Goal: Task Accomplishment & Management: Manage account settings

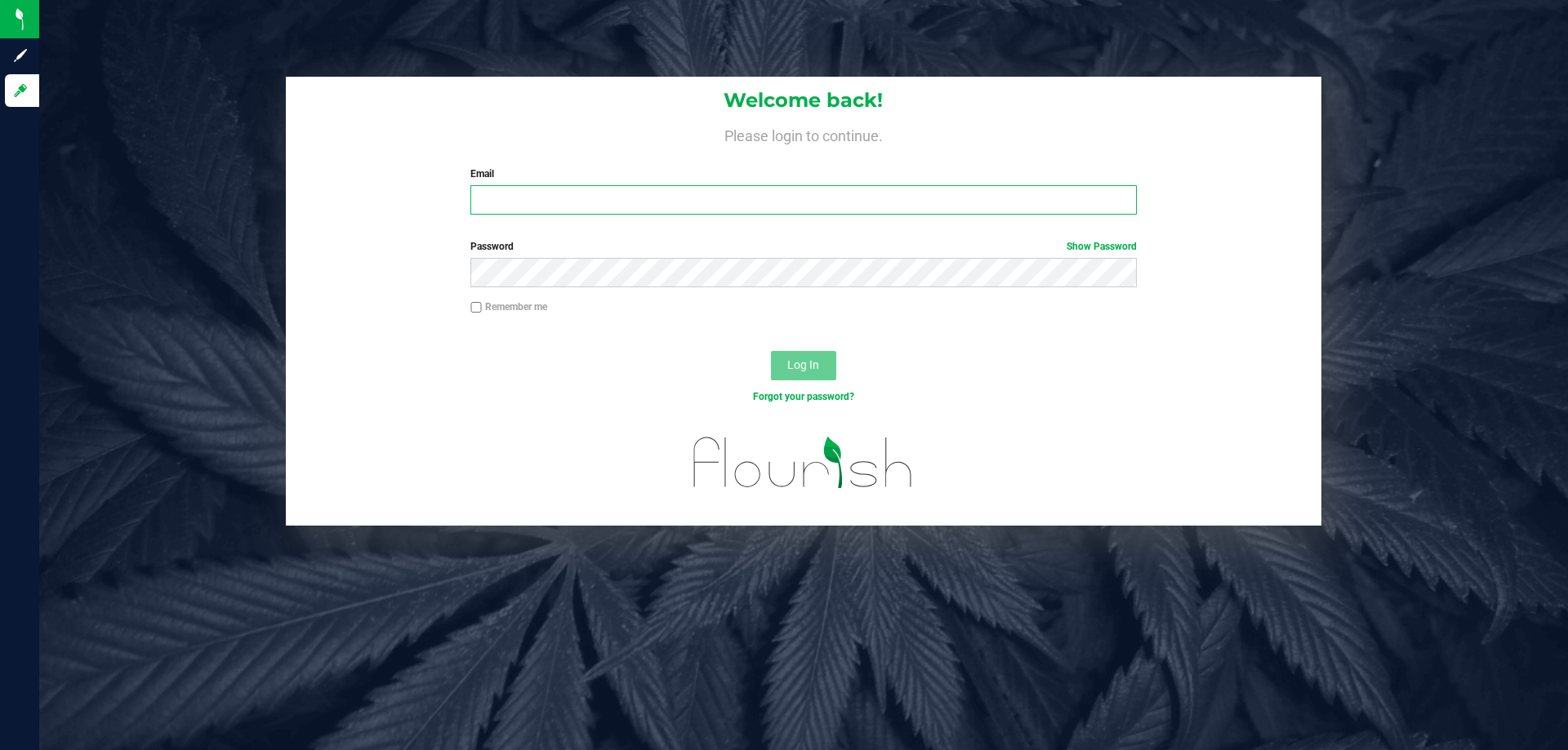
click at [667, 207] on input "Email" at bounding box center [803, 200] width 666 height 29
type input "[EMAIL_ADDRESS][DOMAIN_NAME]"
click at [771, 351] on button "Log In" at bounding box center [803, 365] width 66 height 29
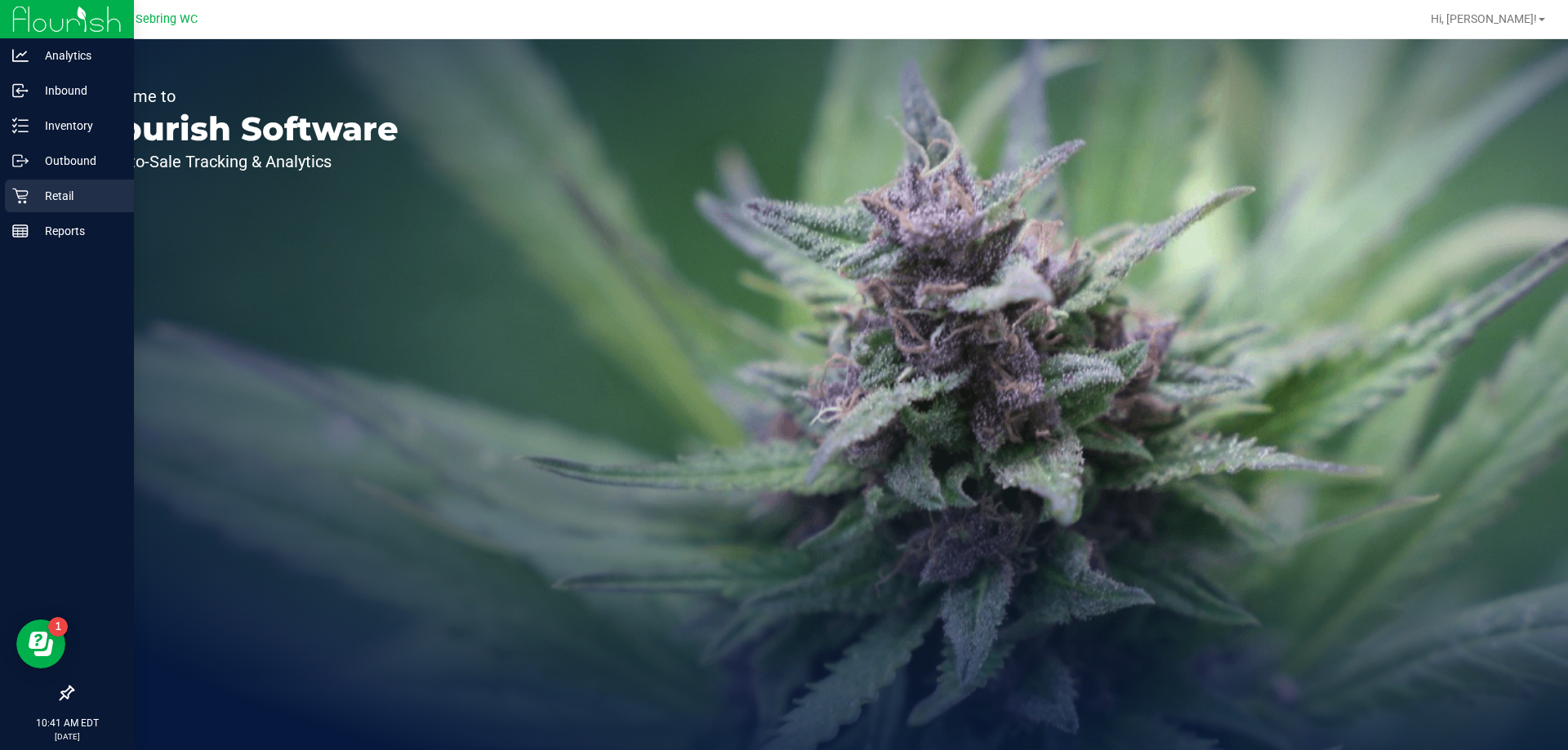
click at [62, 191] on p "Retail" at bounding box center [77, 196] width 98 height 19
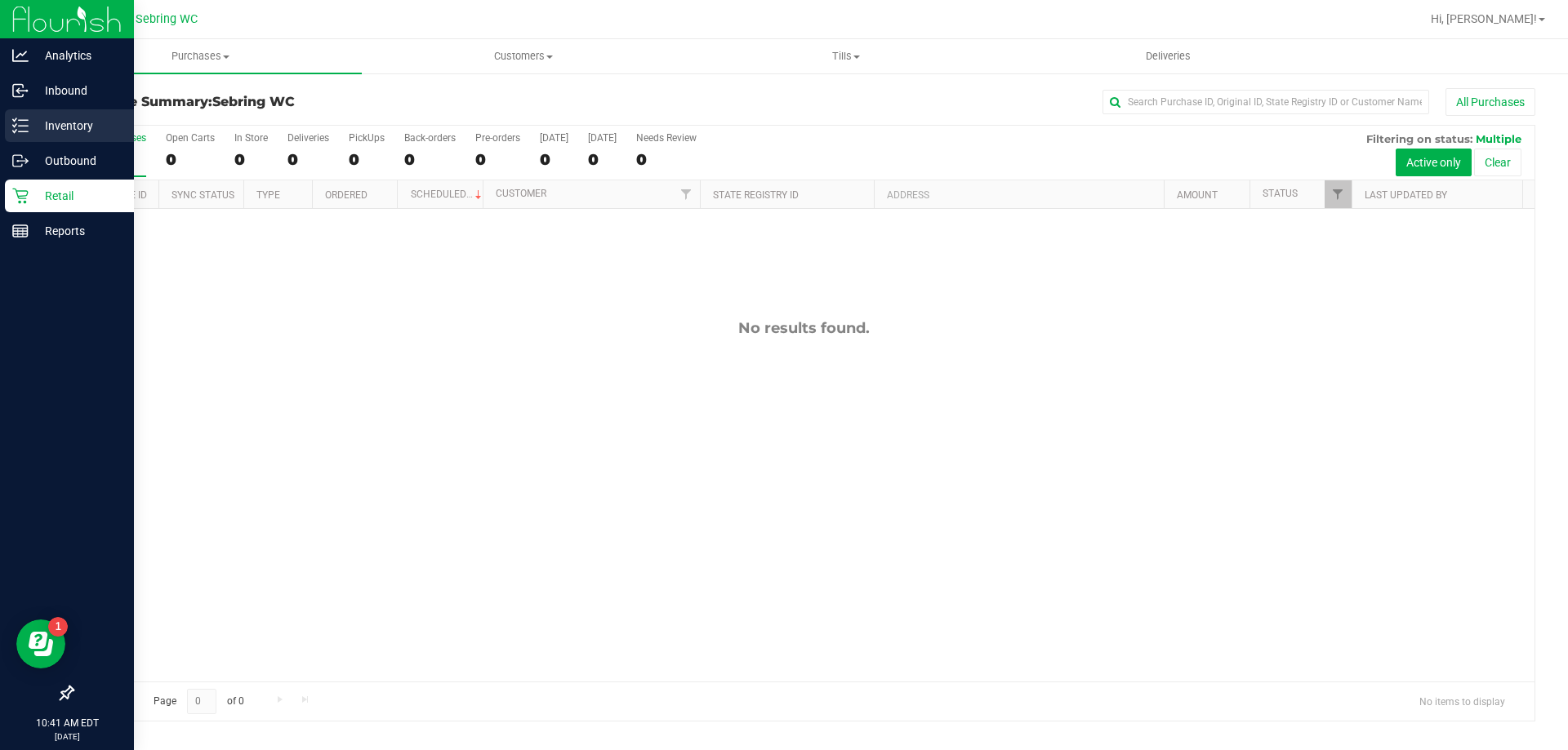
click at [100, 128] on p "Inventory" at bounding box center [77, 125] width 98 height 19
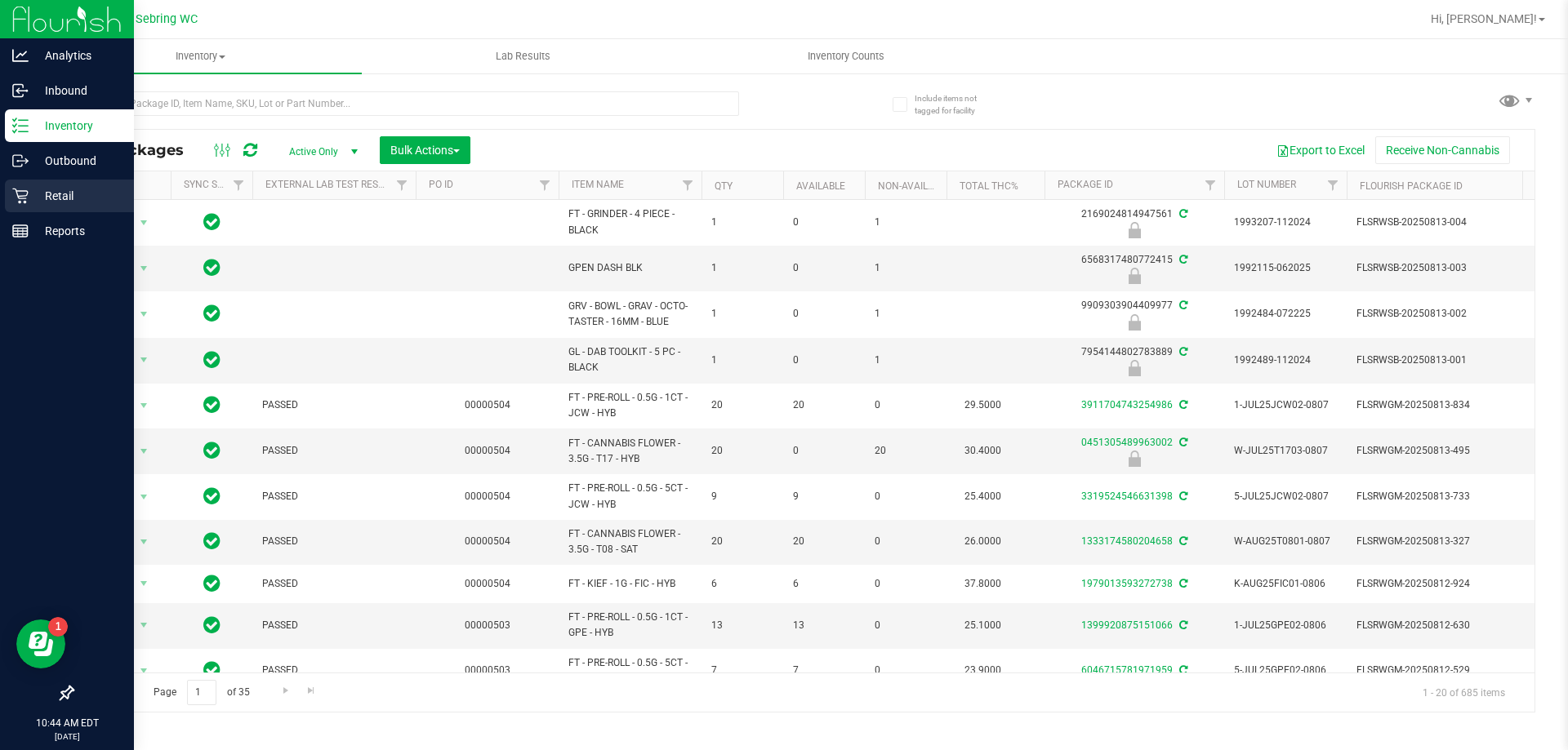
click at [21, 200] on icon at bounding box center [20, 195] width 16 height 16
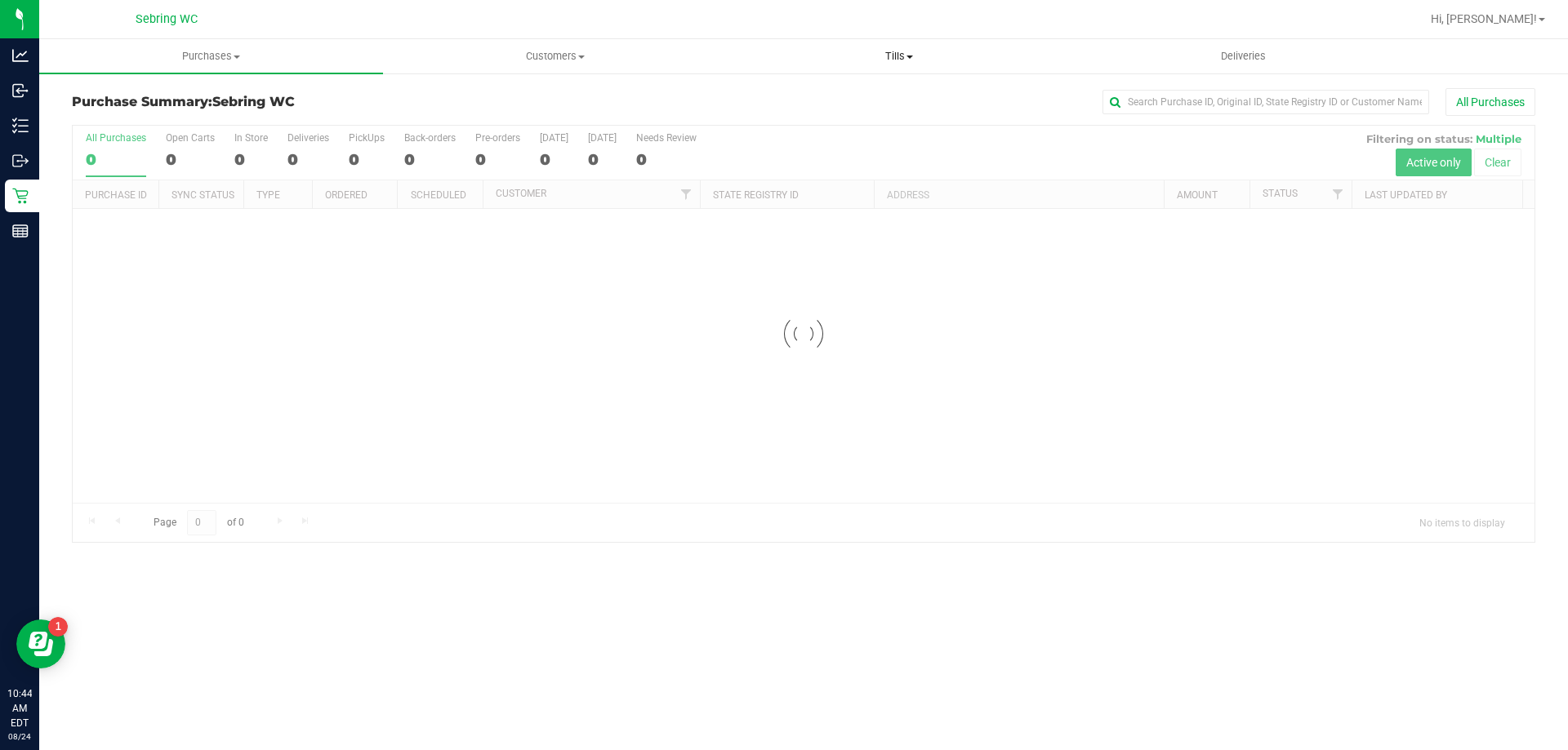
click at [865, 53] on span "Tills" at bounding box center [898, 55] width 342 height 14
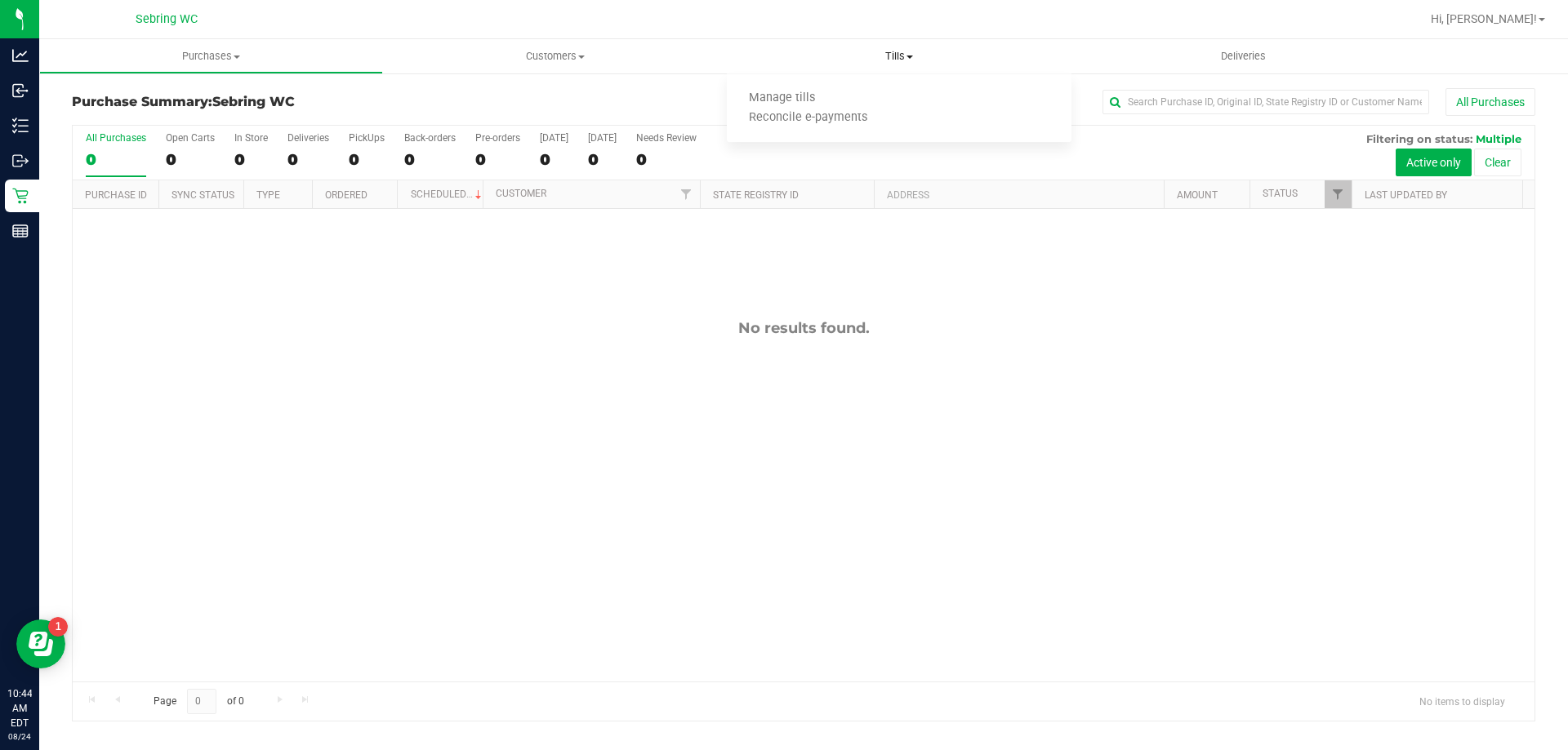
click at [876, 84] on ul "Manage tills Reconcile e-payments" at bounding box center [898, 108] width 344 height 69
click at [909, 54] on span "Tills" at bounding box center [898, 55] width 344 height 14
click at [801, 99] on span "Manage tills" at bounding box center [781, 98] width 110 height 14
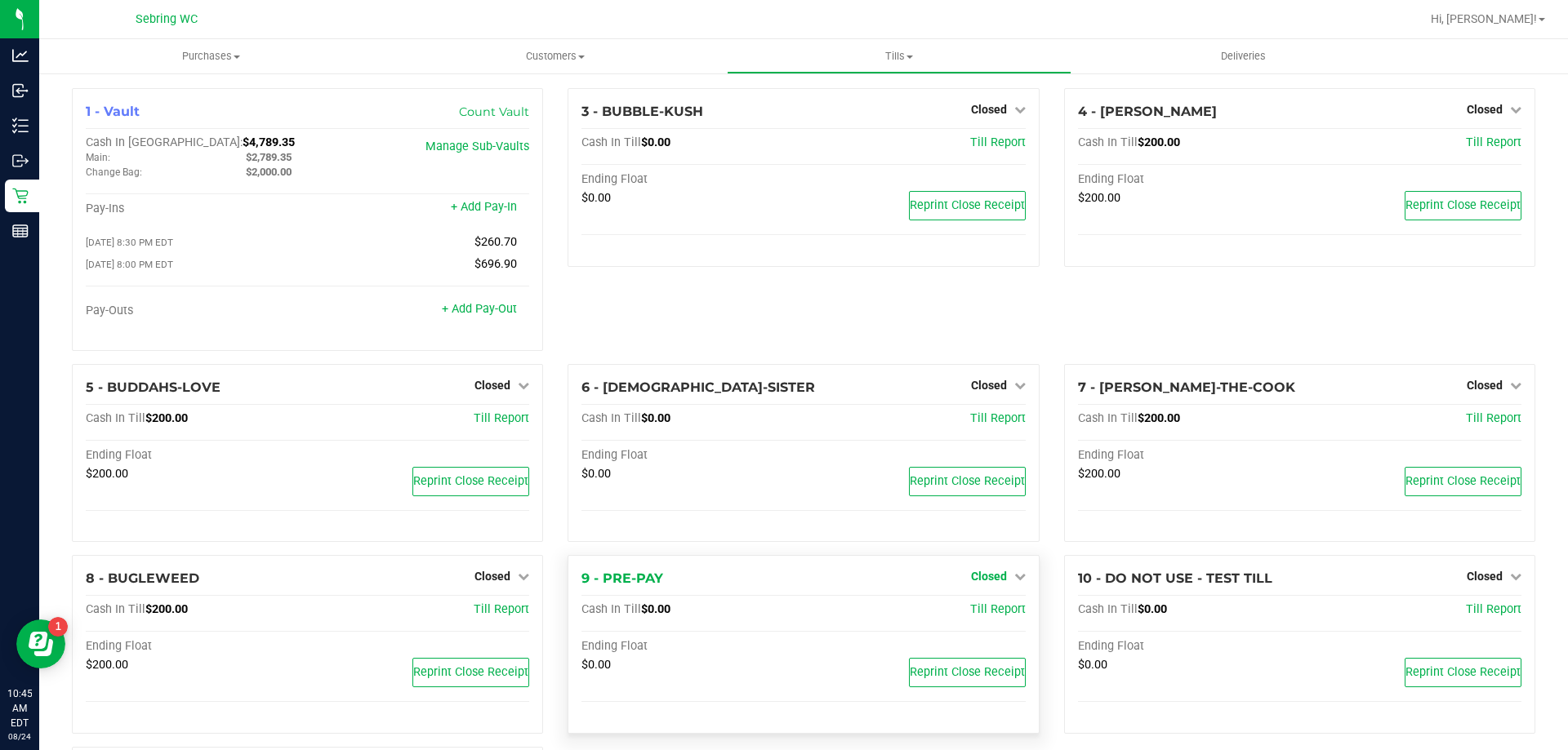
click at [987, 582] on span "Closed" at bounding box center [988, 576] width 36 height 13
click at [972, 613] on link "Open Till" at bounding box center [989, 611] width 44 height 13
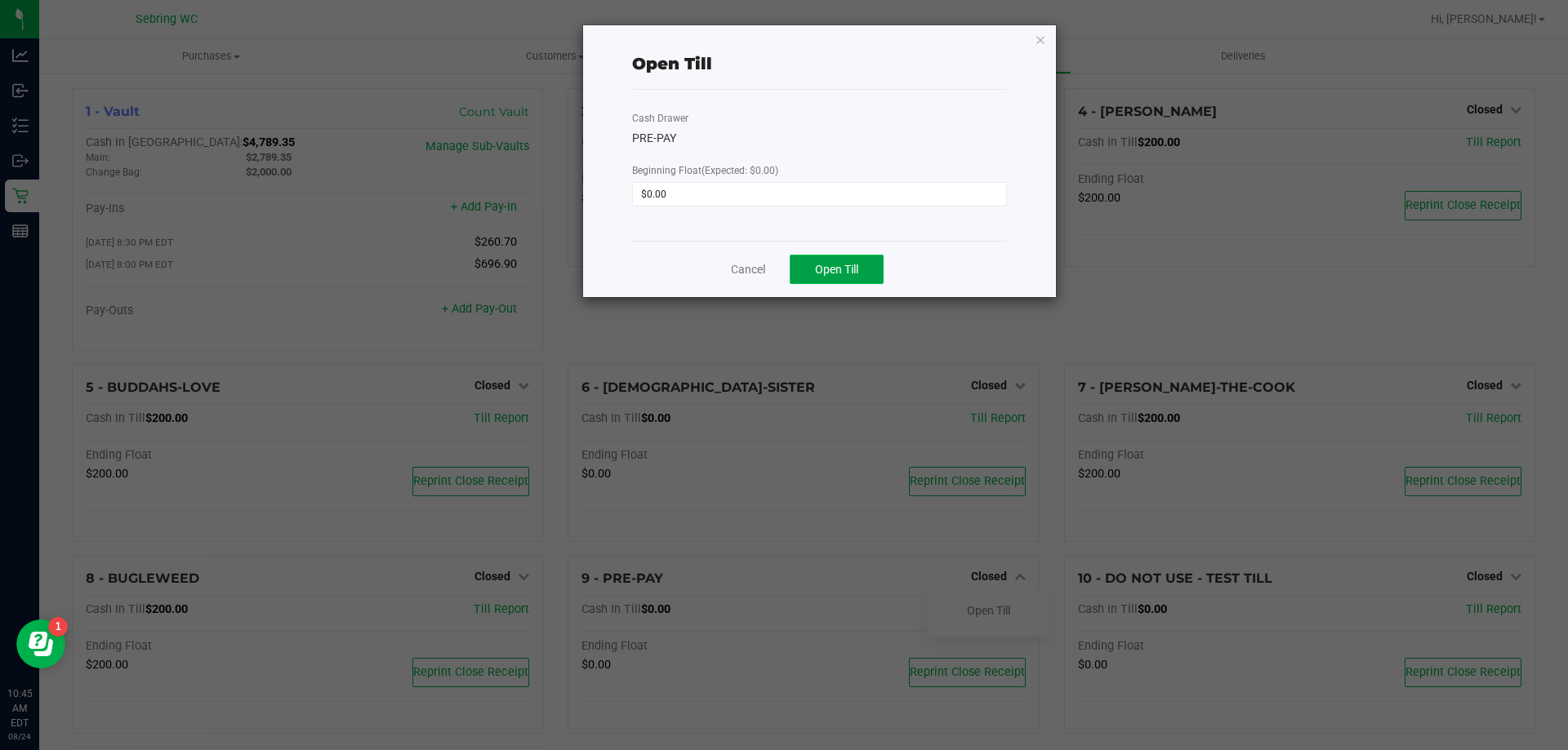
click at [820, 279] on button "Open Till" at bounding box center [837, 269] width 94 height 29
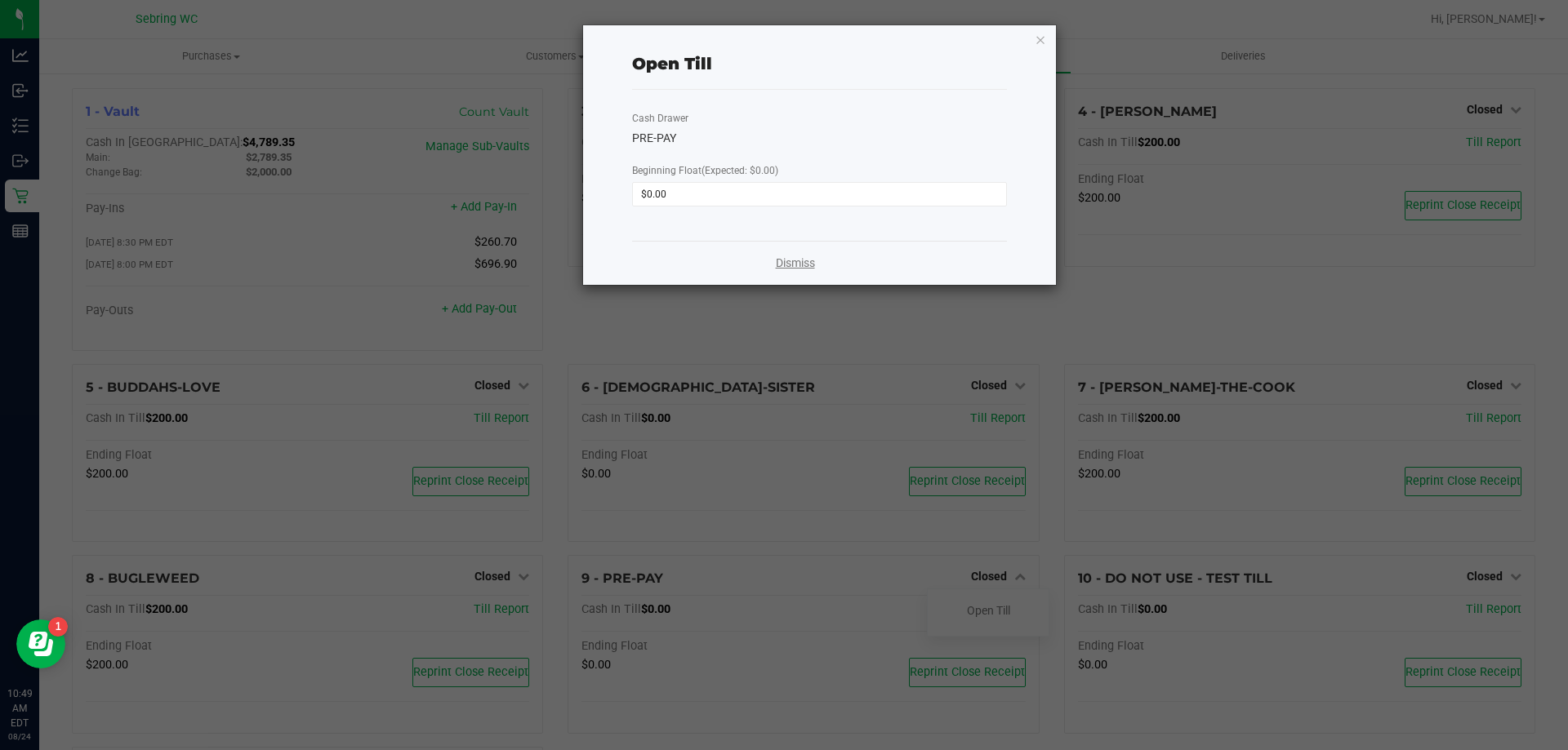
click at [787, 261] on link "Dismiss" at bounding box center [795, 263] width 39 height 17
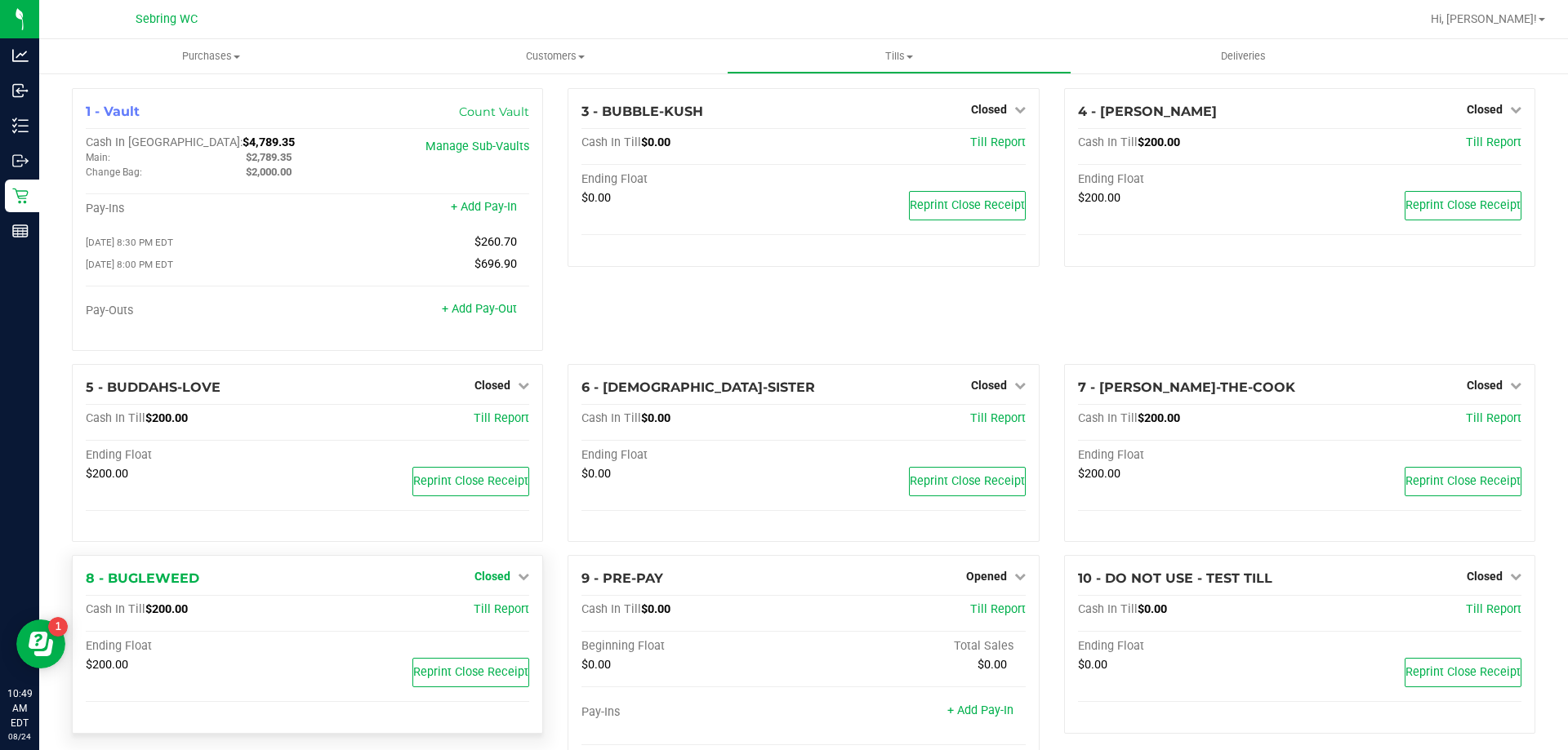
click at [506, 577] on link "Closed" at bounding box center [502, 576] width 55 height 13
click at [502, 613] on link "Open Till" at bounding box center [492, 611] width 44 height 13
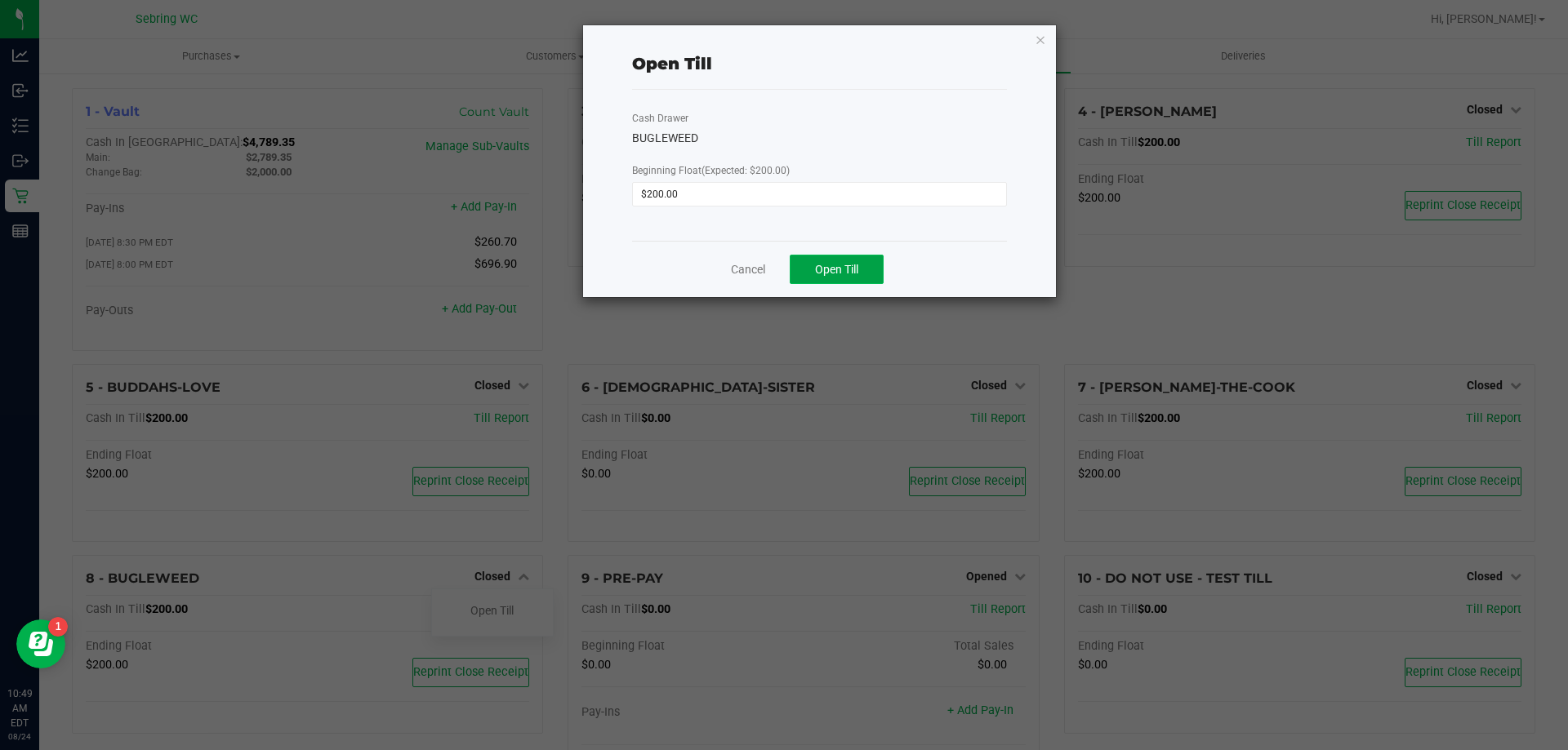
click at [838, 266] on span "Open Till" at bounding box center [837, 270] width 44 height 13
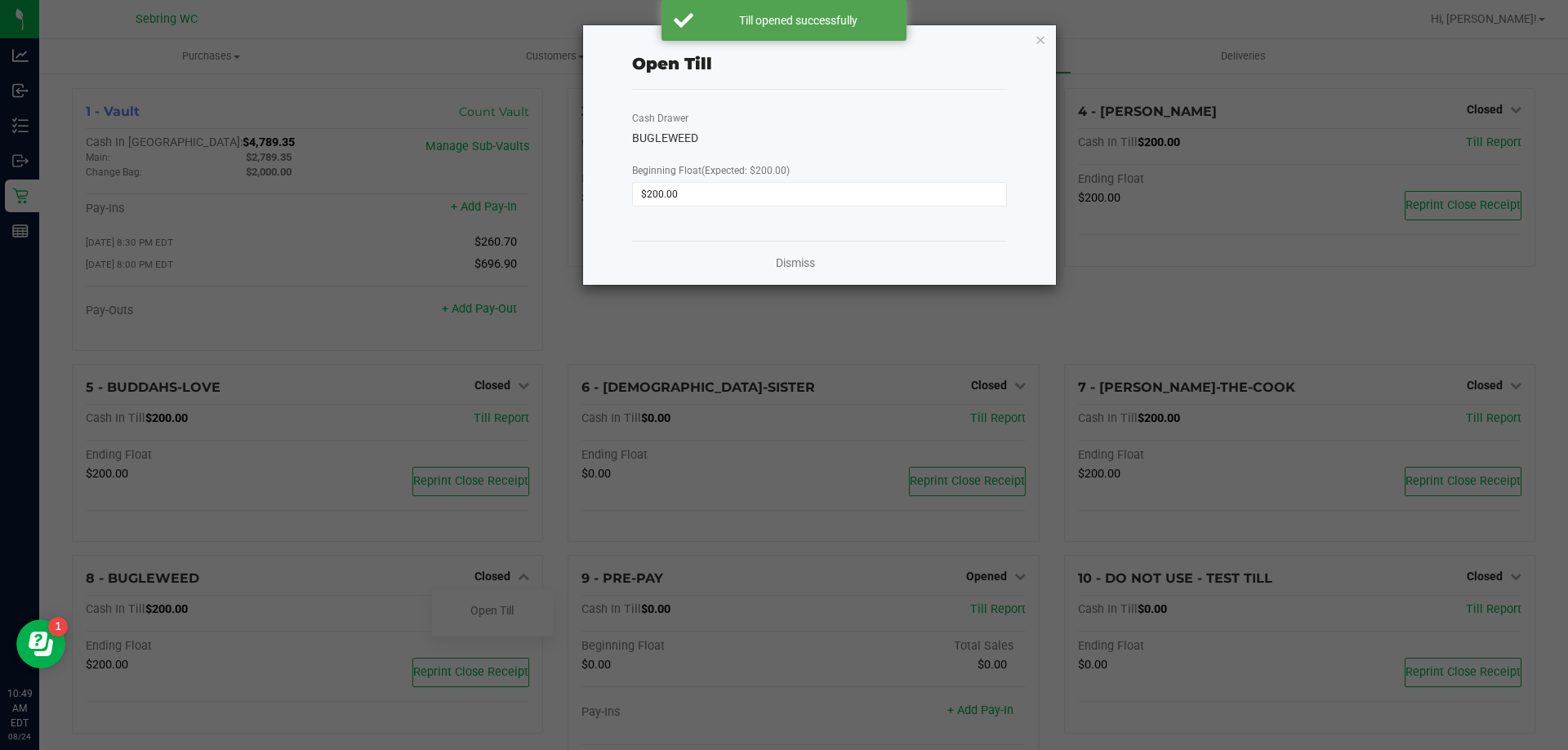
click at [1046, 45] on div "Open Till Cash Drawer BUGLEWEED Beginning Float (Expected: $200.00) $200.00 Dis…" at bounding box center [819, 155] width 473 height 260
click at [1043, 37] on icon "button" at bounding box center [1040, 39] width 12 height 19
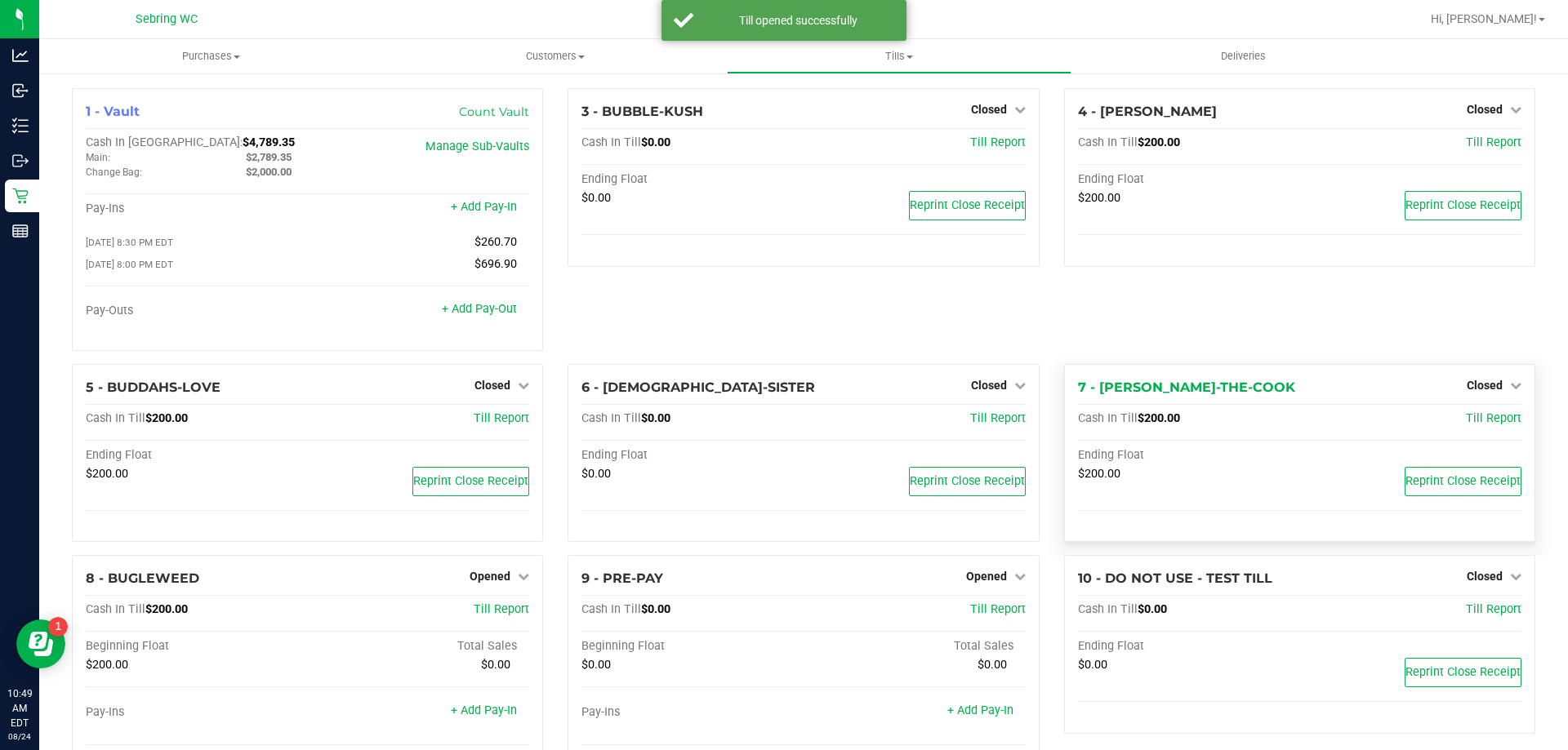
click at [1497, 395] on div "Closed" at bounding box center [1493, 385] width 55 height 19
click at [1475, 385] on span "Closed" at bounding box center [1484, 385] width 36 height 13
click at [1467, 418] on link "Open Till" at bounding box center [1484, 419] width 44 height 13
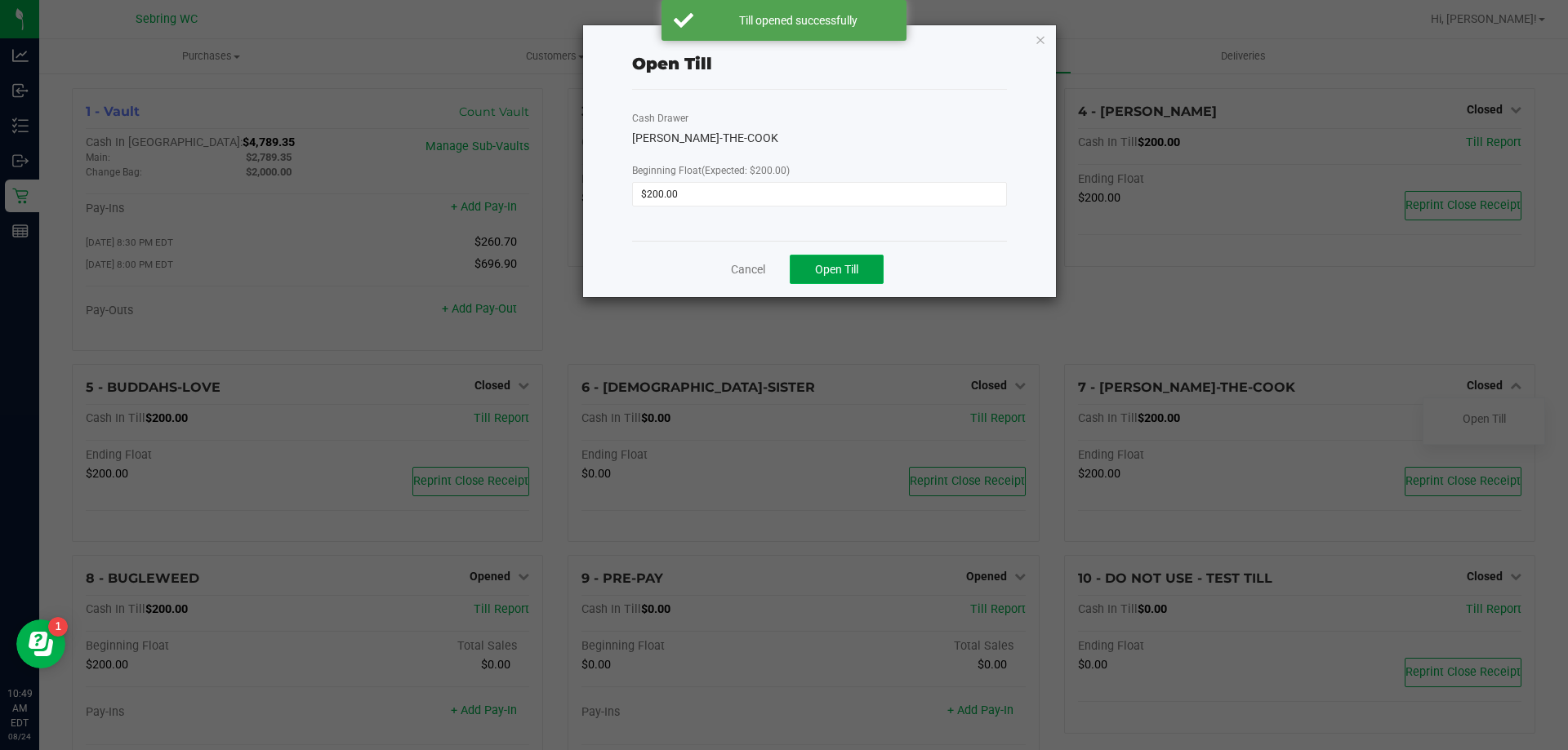
click at [849, 260] on button "Open Till" at bounding box center [837, 269] width 94 height 29
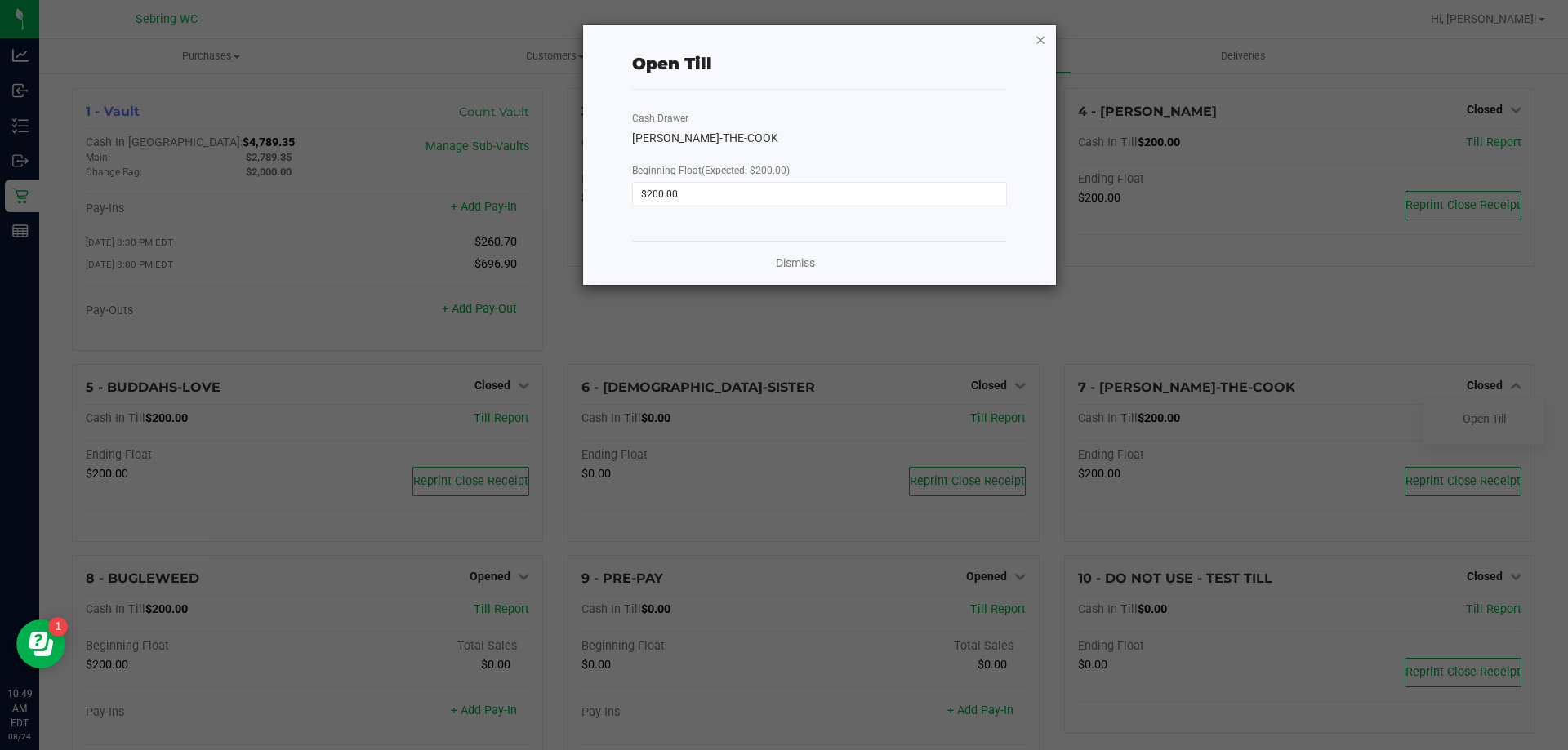
click at [1044, 45] on icon "button" at bounding box center [1040, 39] width 12 height 19
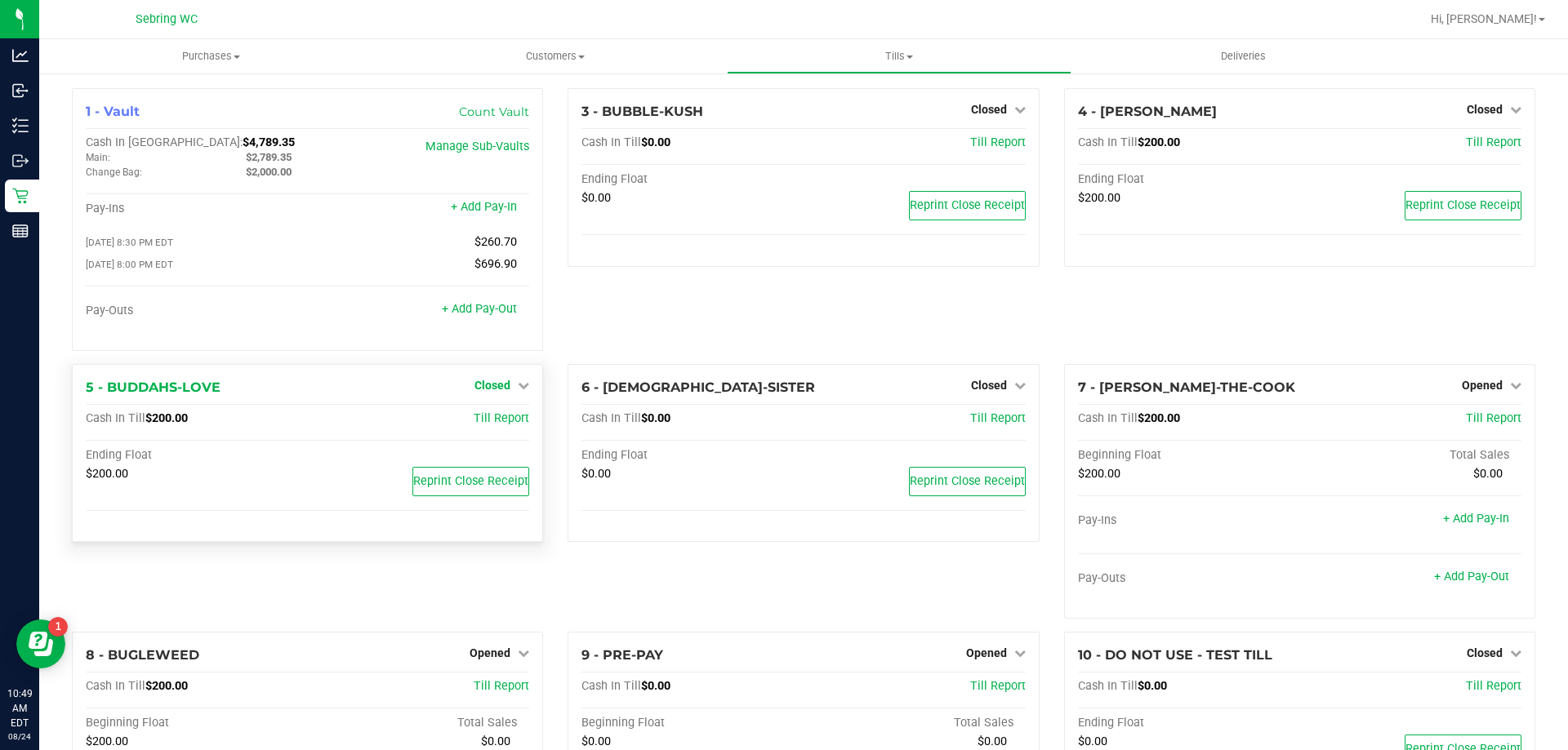
click at [505, 386] on span "Closed" at bounding box center [492, 385] width 36 height 13
click at [520, 417] on div "Open Till" at bounding box center [492, 419] width 121 height 20
click at [501, 421] on link "Open Till" at bounding box center [492, 419] width 44 height 13
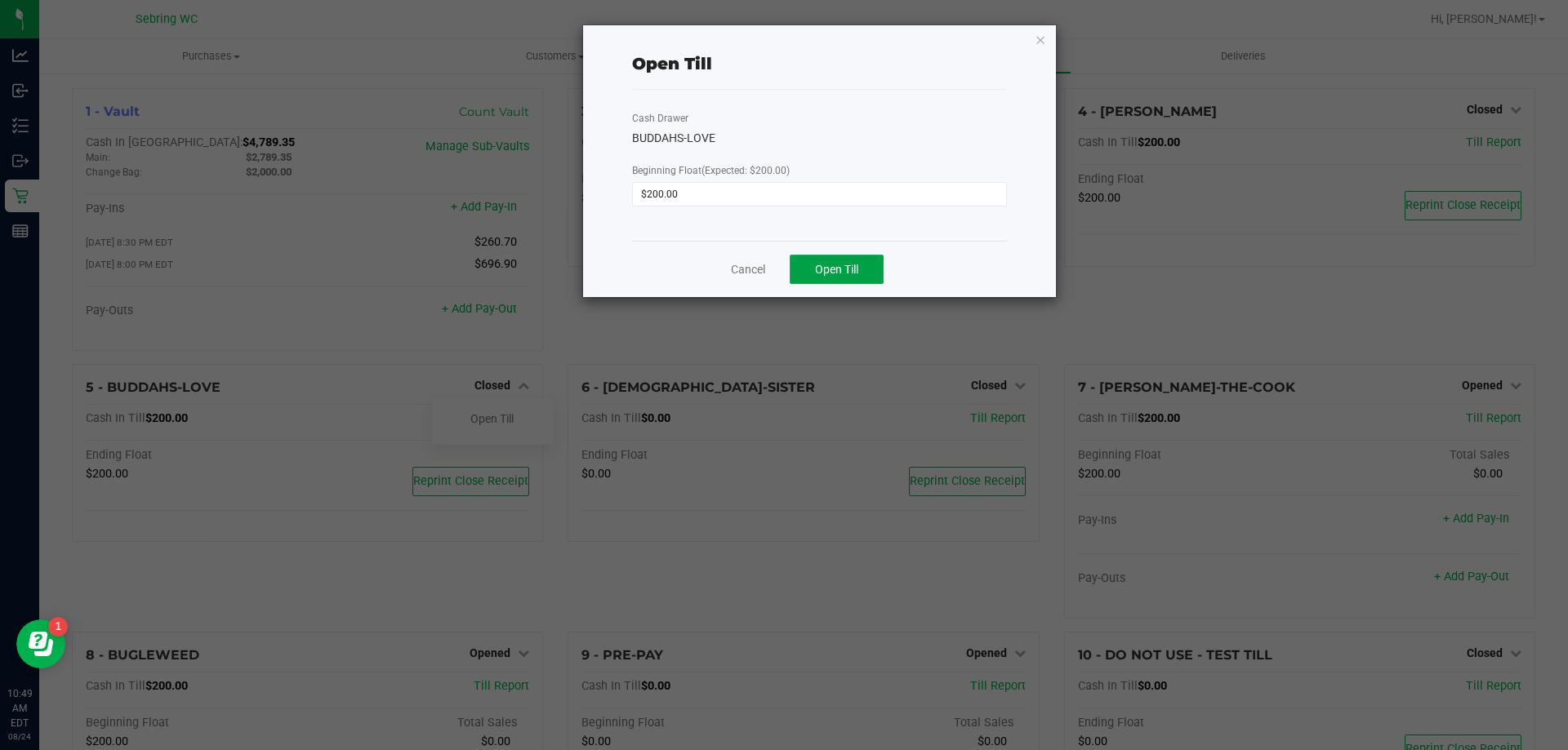
click at [802, 274] on button "Open Till" at bounding box center [837, 269] width 94 height 29
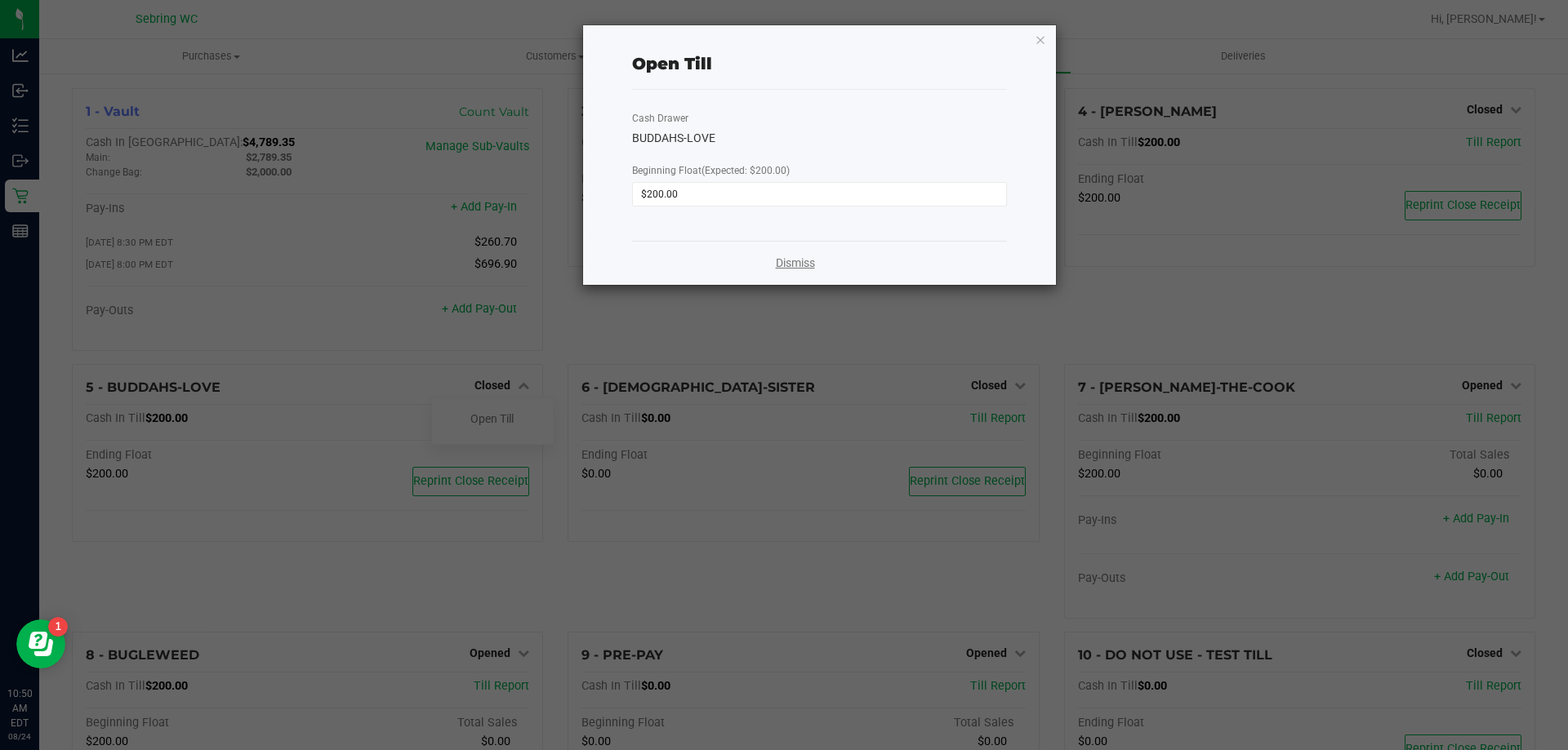
click at [790, 264] on link "Dismiss" at bounding box center [795, 263] width 39 height 17
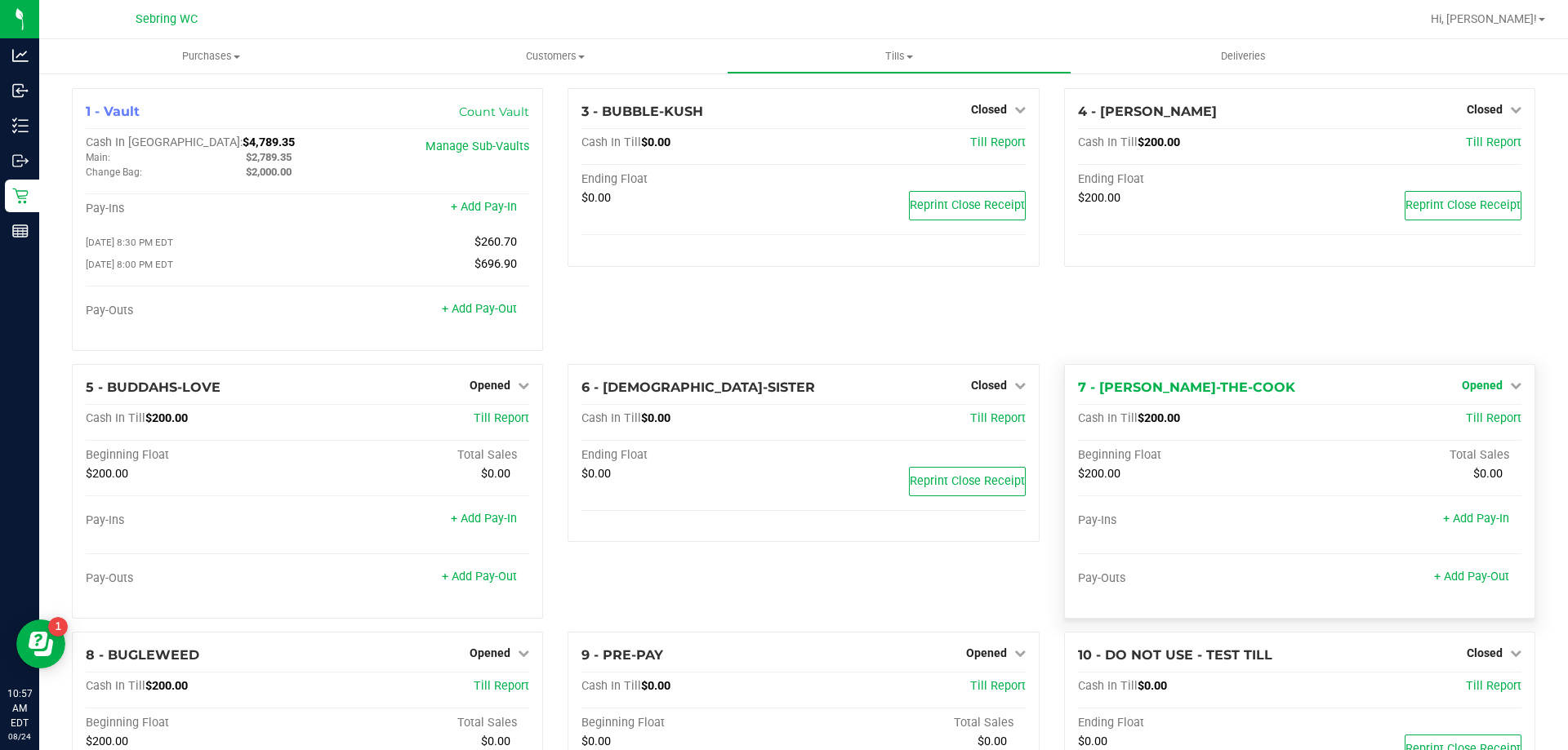
click at [1476, 391] on span "Opened" at bounding box center [1481, 385] width 41 height 13
click at [1471, 420] on link "Close Till" at bounding box center [1483, 419] width 44 height 13
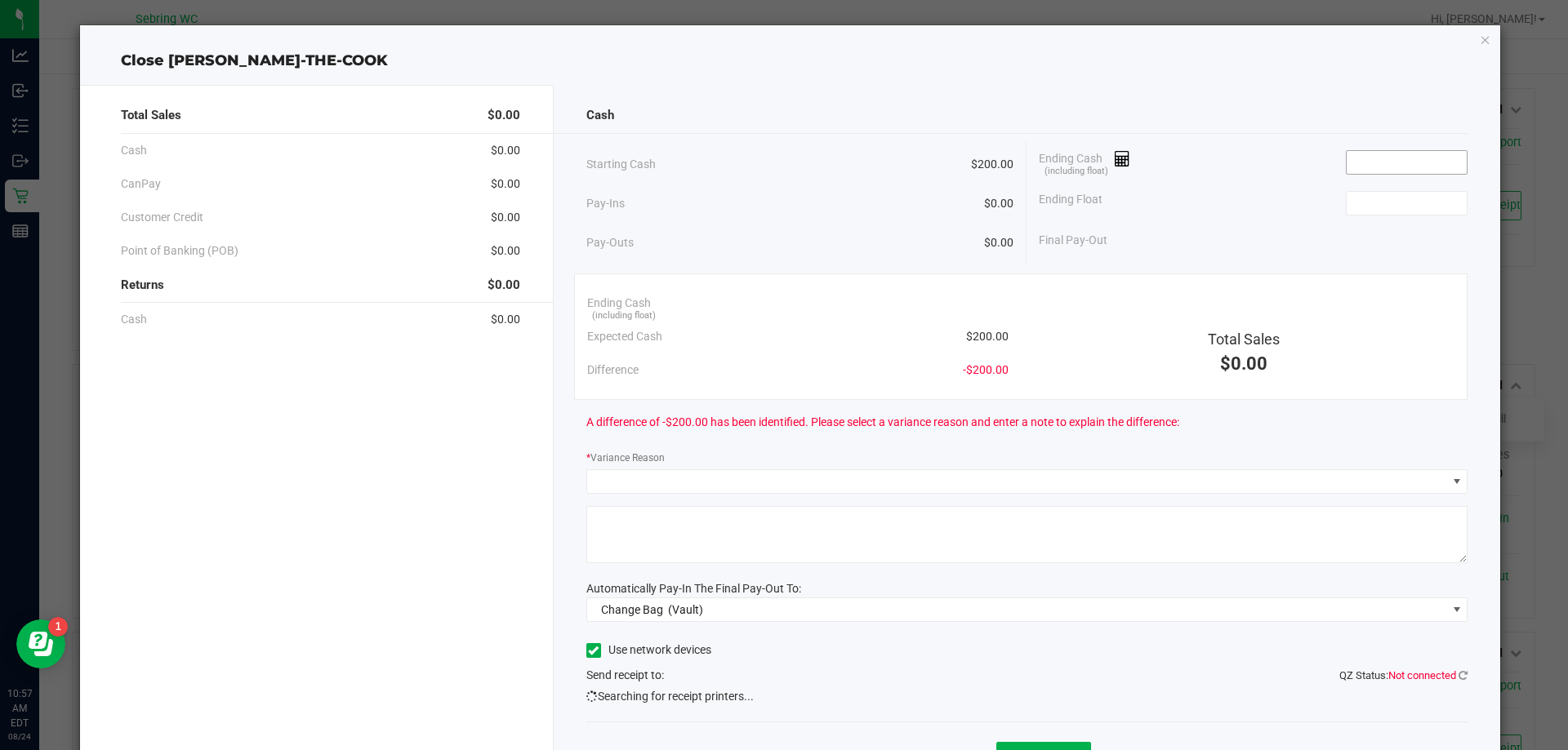
click at [1391, 157] on input at bounding box center [1406, 162] width 120 height 23
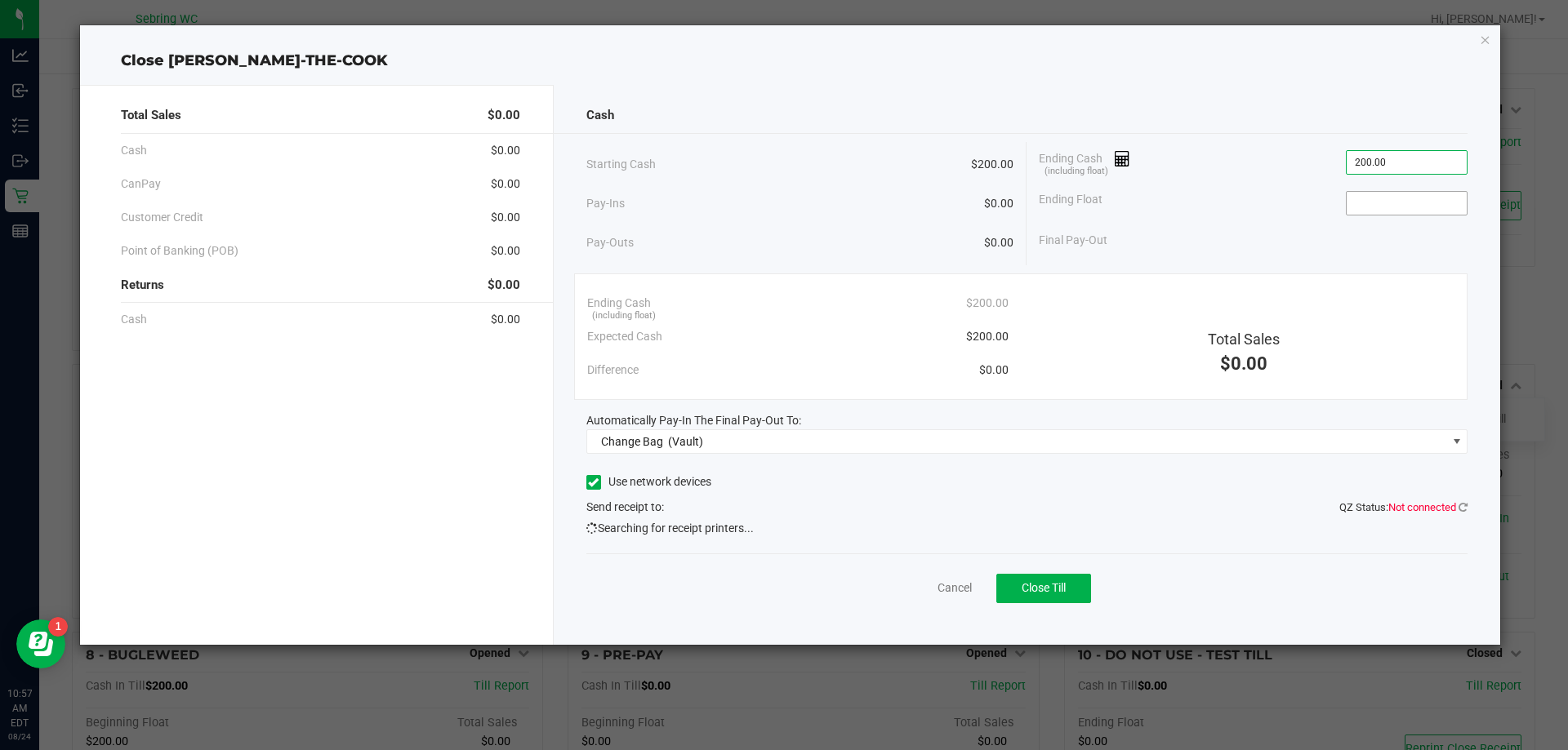
click at [1369, 202] on input at bounding box center [1406, 202] width 120 height 23
type input "$200.00"
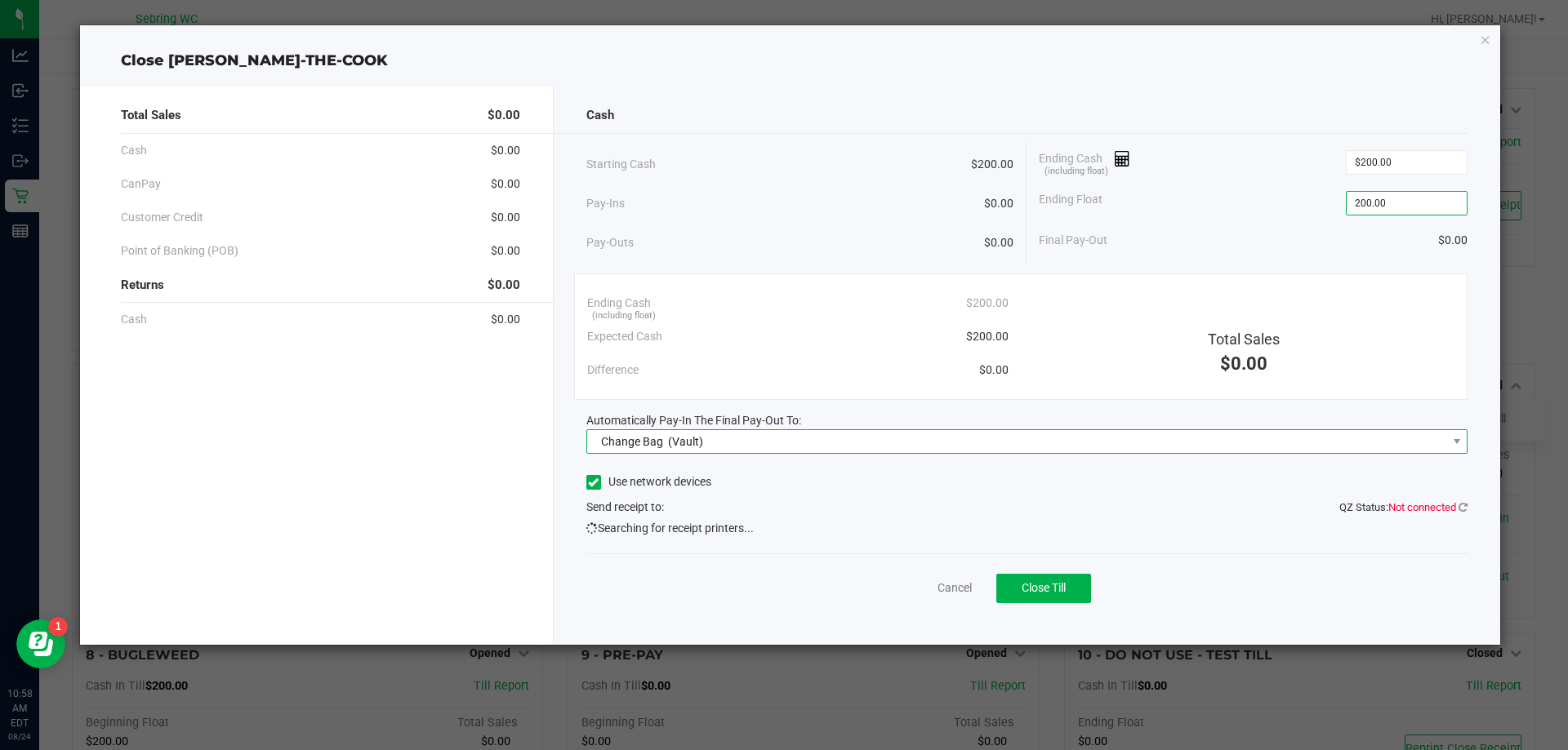
click at [753, 451] on span "Change Bag (Vault)" at bounding box center [1017, 441] width 860 height 23
type input "$200.00"
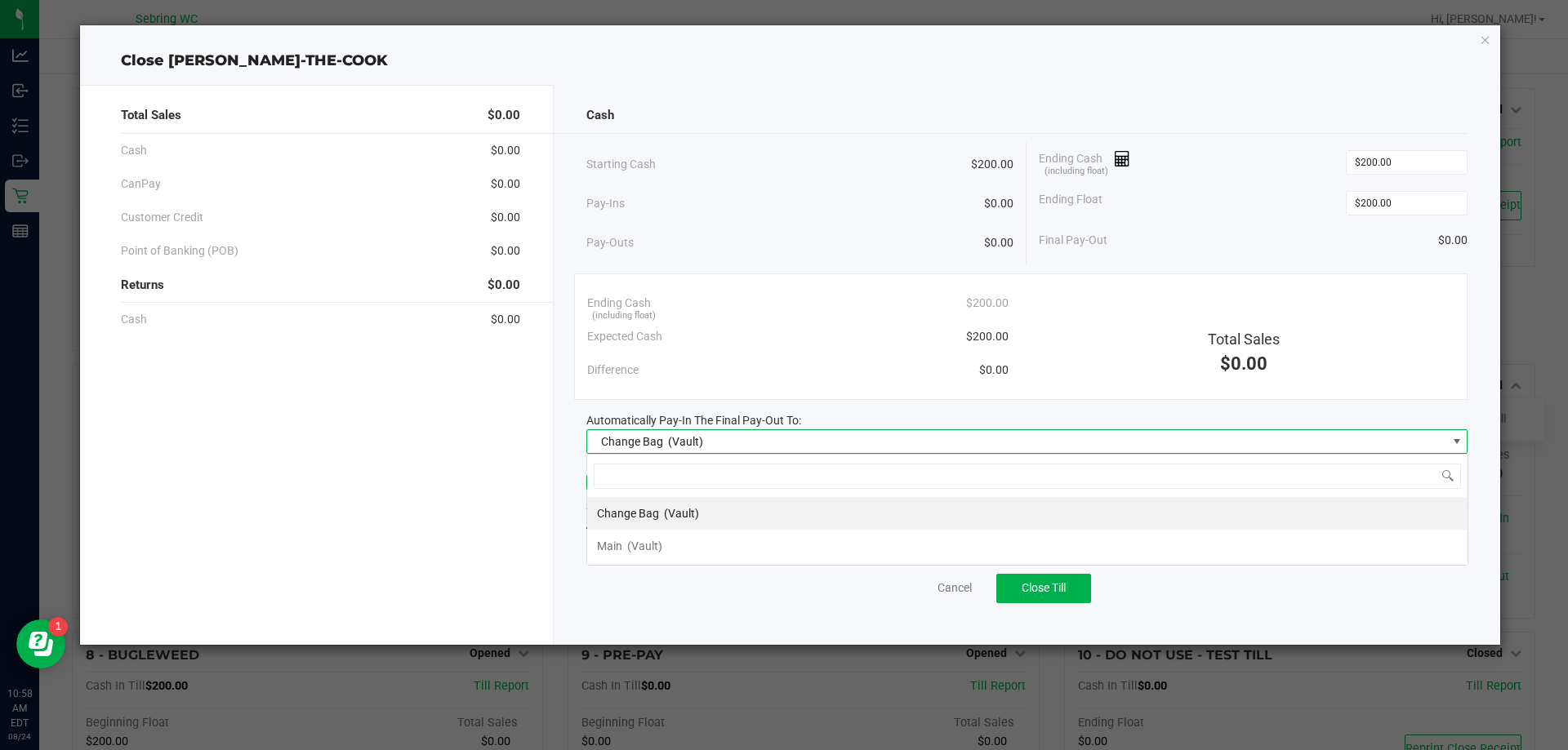
scroll to position [24, 881]
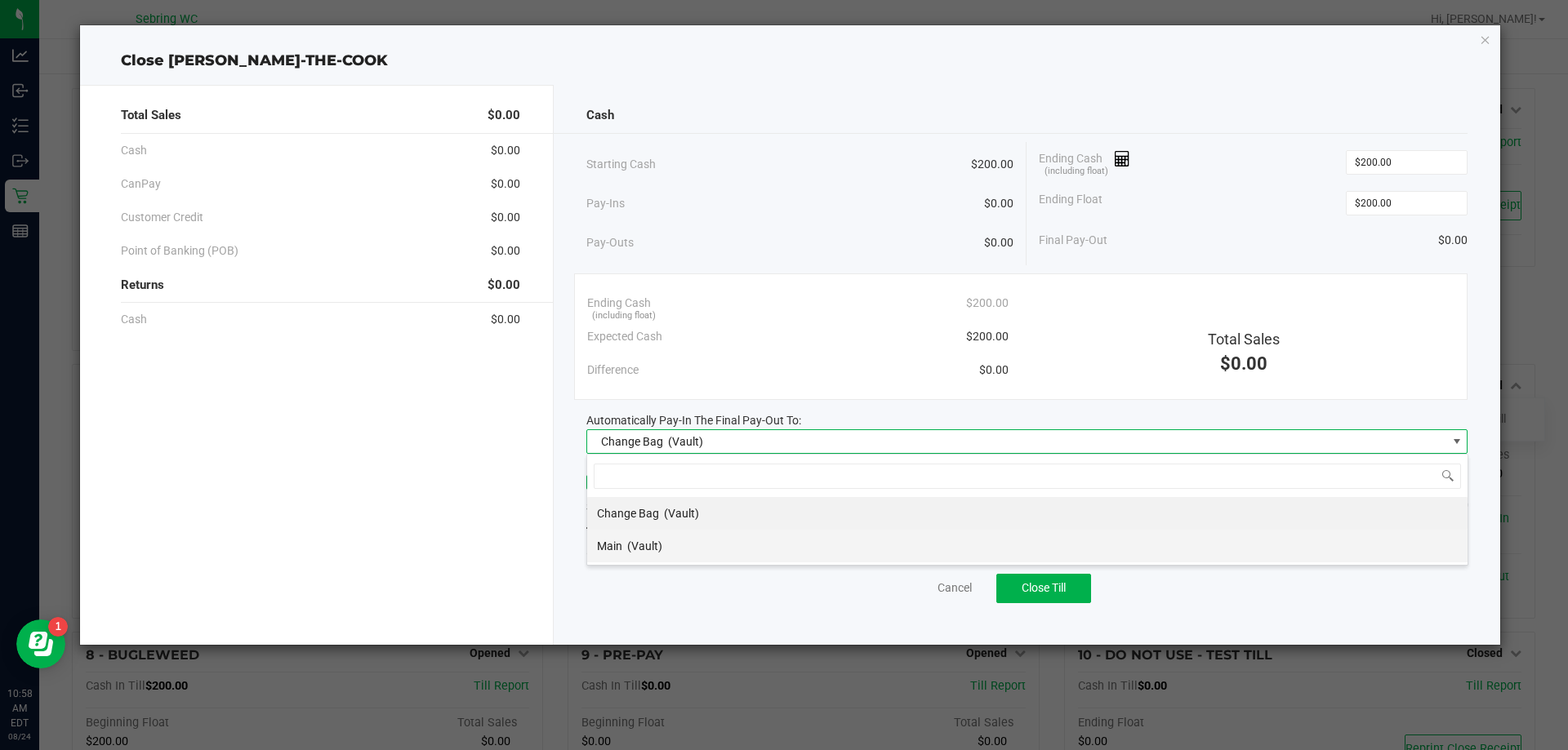
click at [661, 546] on span "(Vault)" at bounding box center [645, 546] width 35 height 13
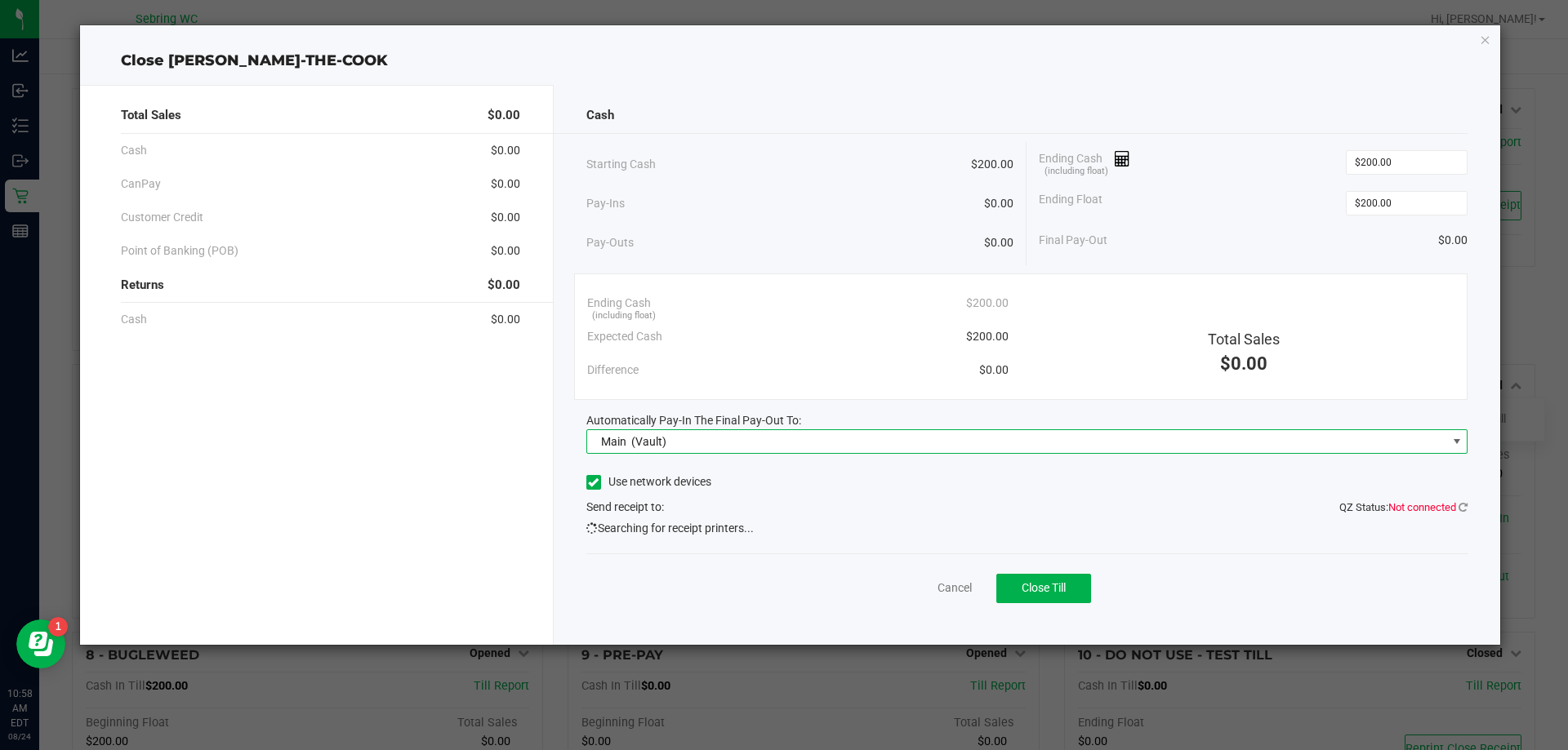
click at [1415, 510] on span "Not connected" at bounding box center [1422, 507] width 68 height 13
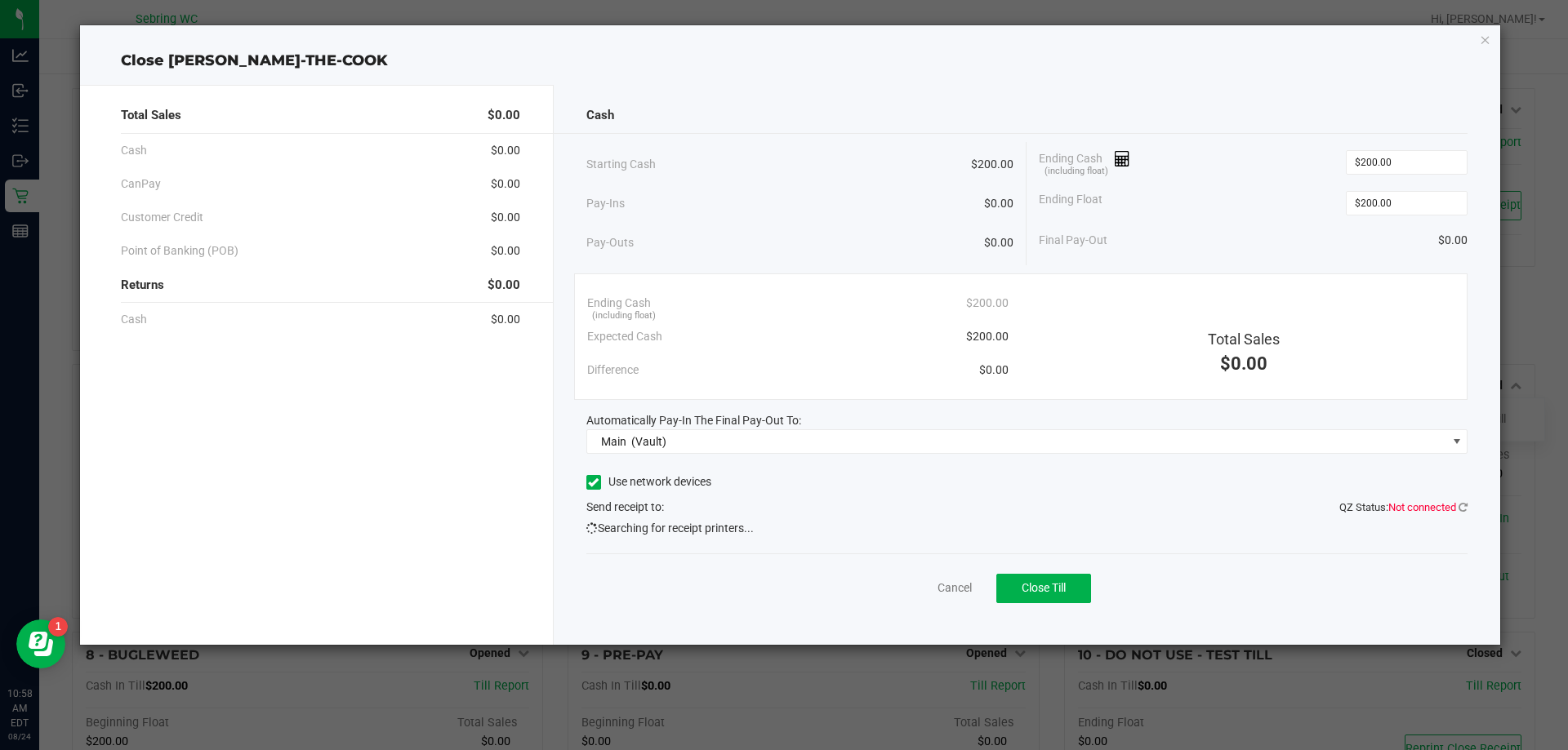
click at [1445, 505] on span "Not connected" at bounding box center [1422, 507] width 68 height 13
click at [1463, 506] on icon at bounding box center [1462, 507] width 9 height 11
click at [1459, 506] on icon at bounding box center [1462, 507] width 9 height 11
click at [1480, 39] on icon "button" at bounding box center [1486, 39] width 12 height 19
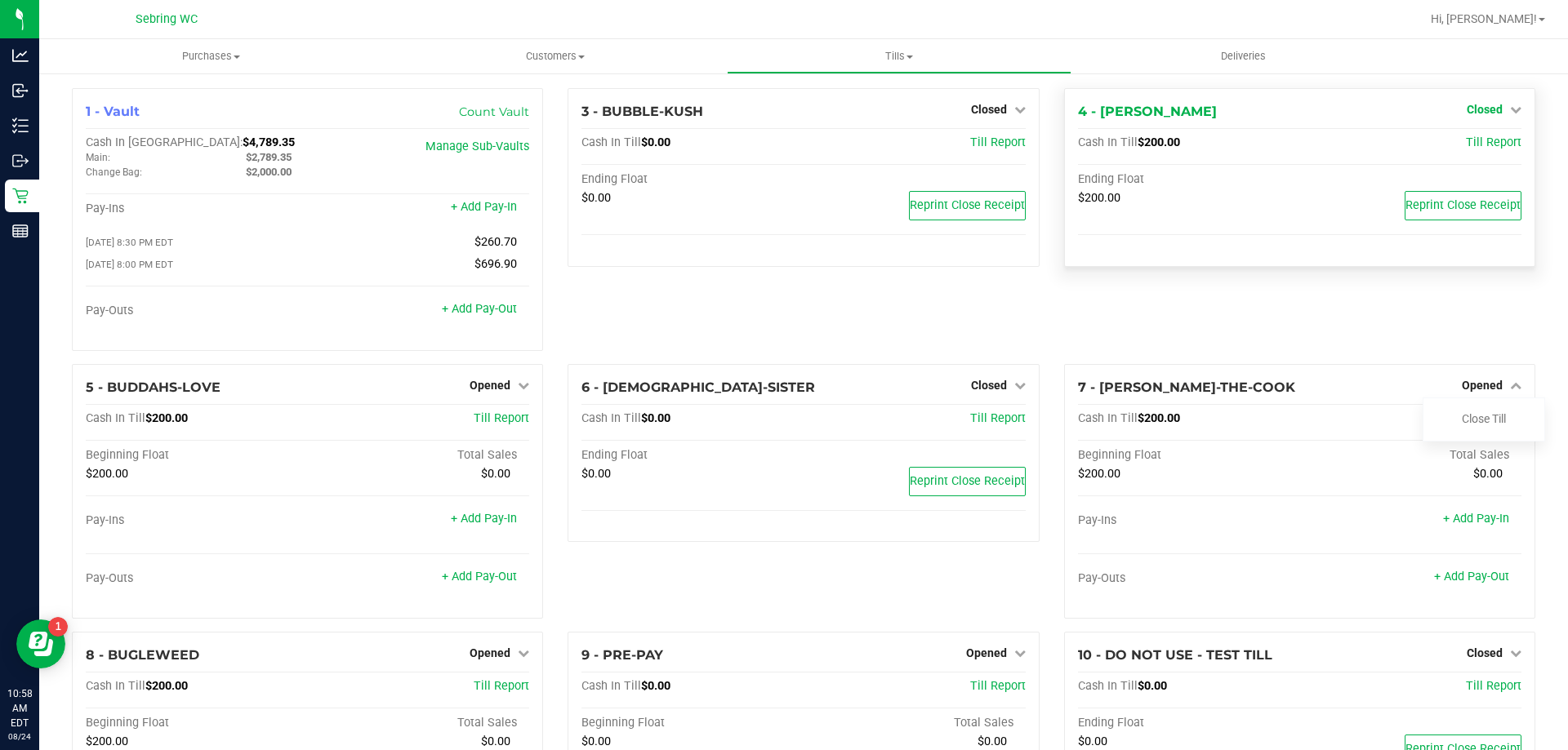
click at [1466, 103] on span "Closed" at bounding box center [1484, 109] width 36 height 13
click at [1486, 425] on link "Close Till" at bounding box center [1483, 419] width 44 height 13
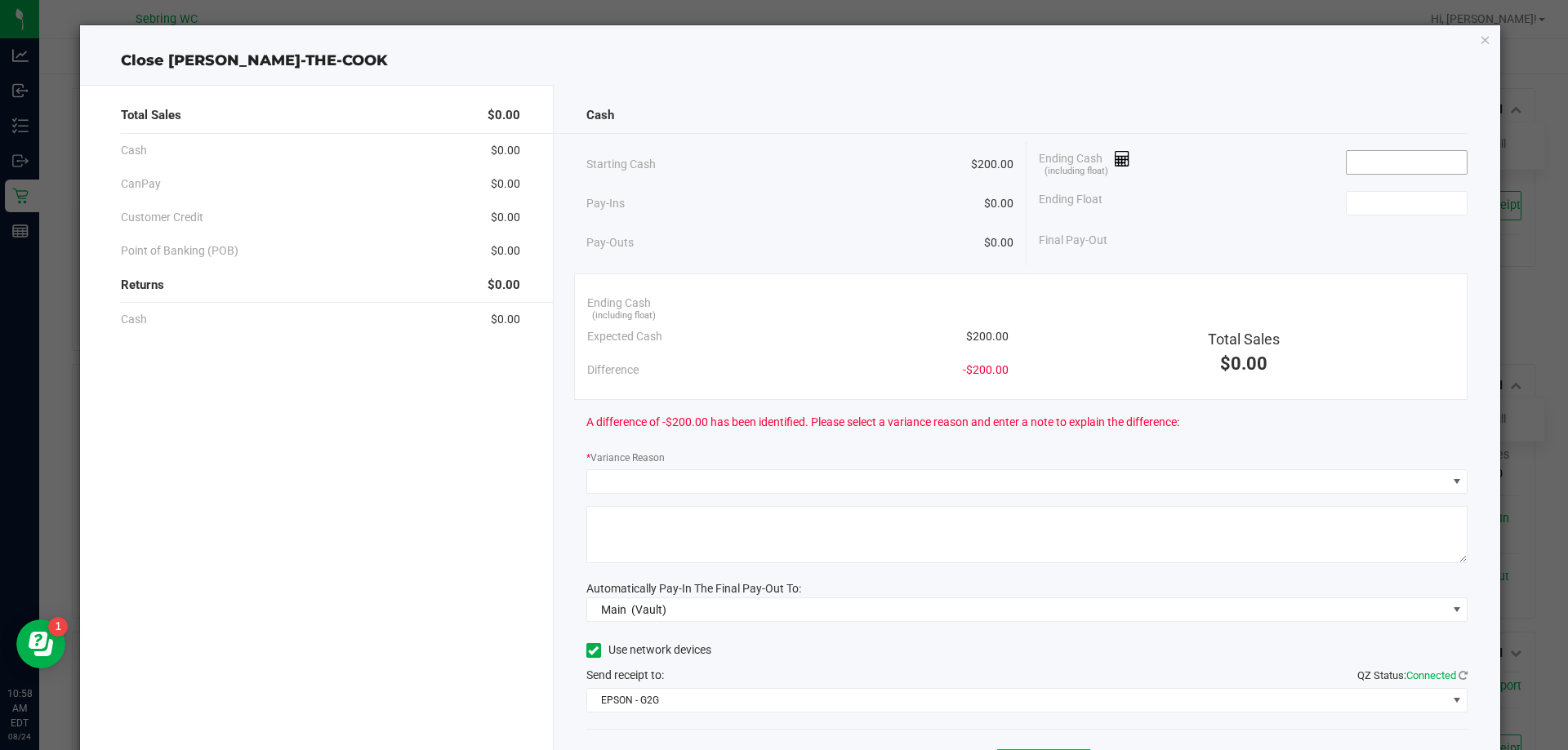
click at [1427, 161] on input at bounding box center [1406, 162] width 120 height 23
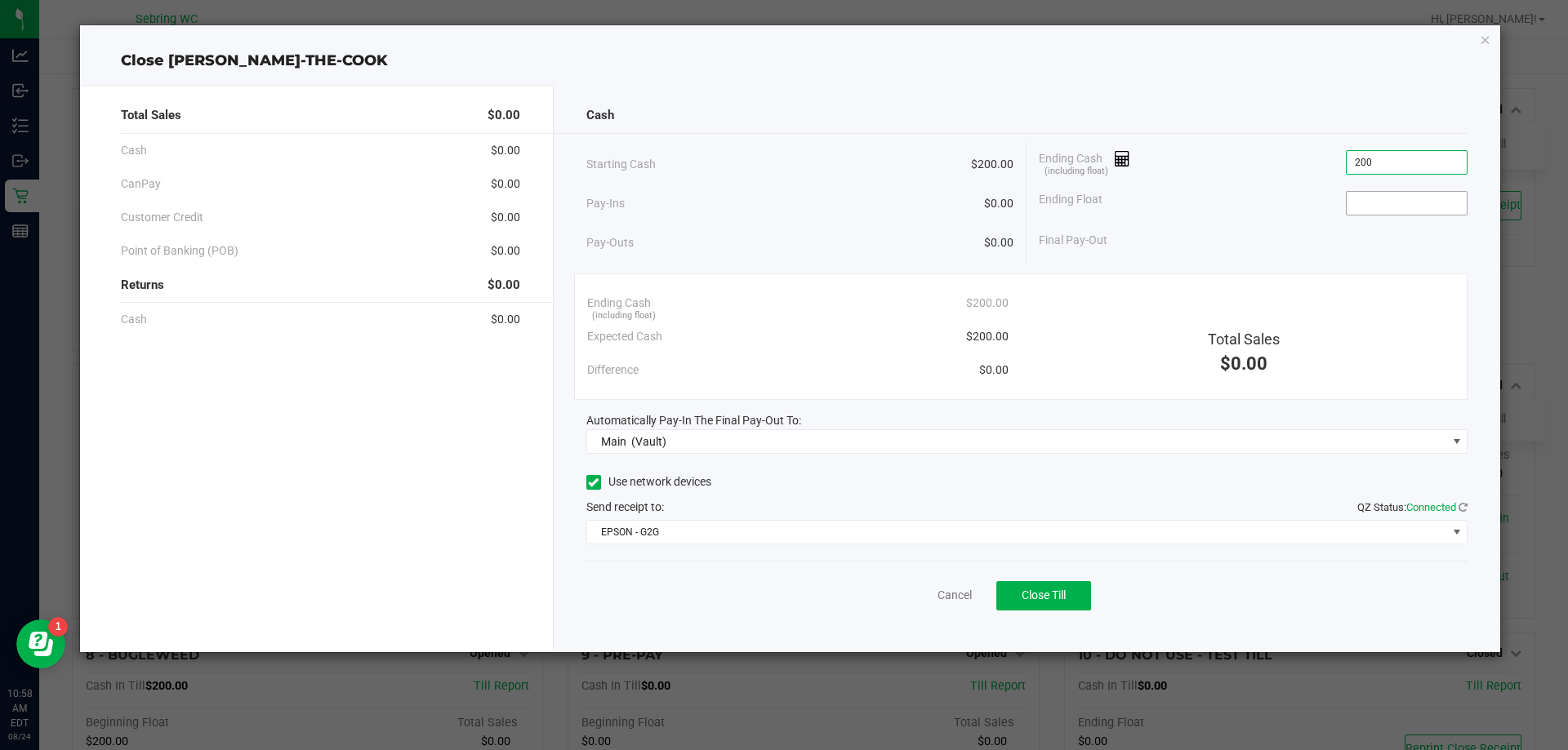
click at [1369, 208] on input at bounding box center [1406, 202] width 120 height 23
type input "$200.00"
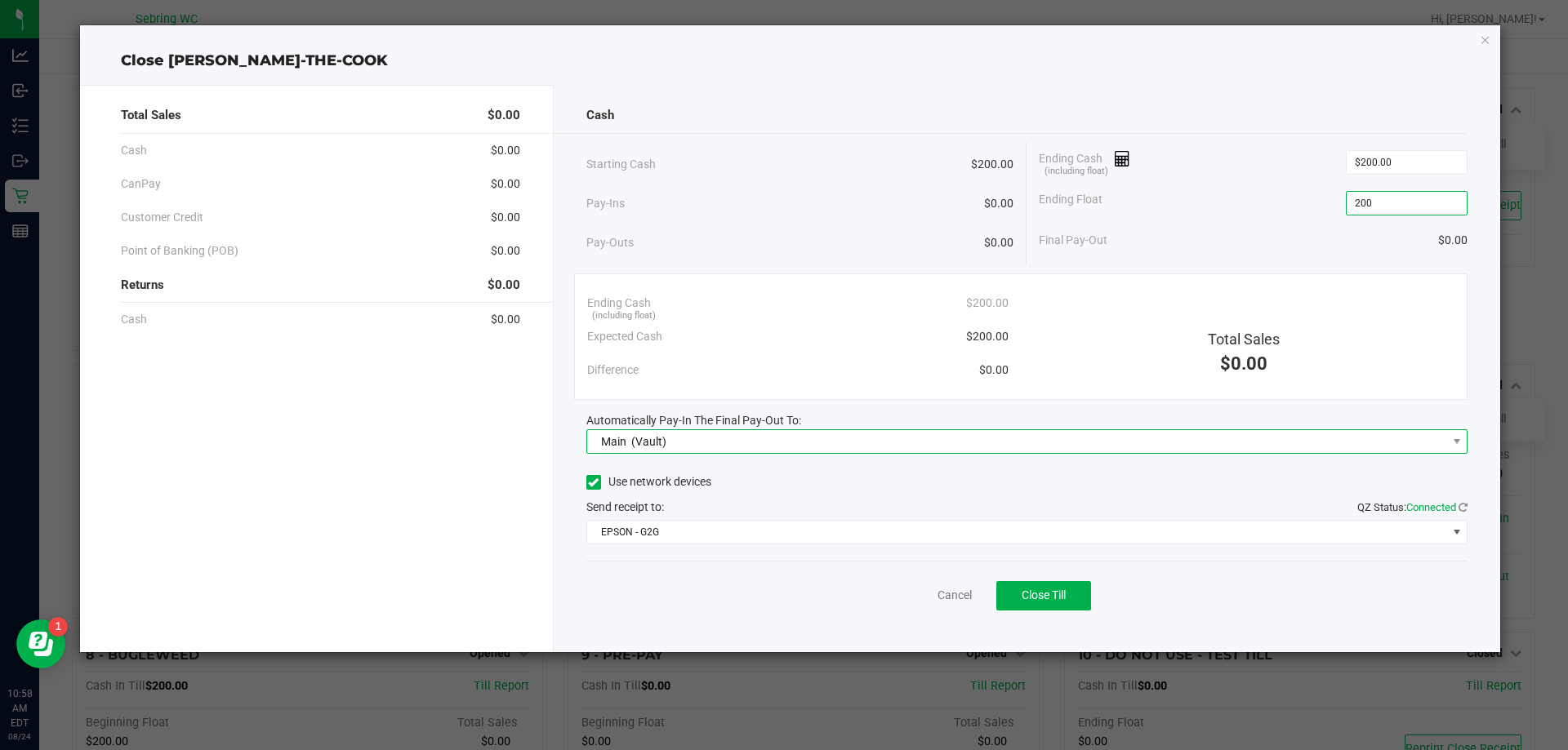
click at [692, 432] on span "Main (Vault)" at bounding box center [1017, 441] width 860 height 23
type input "$200.00"
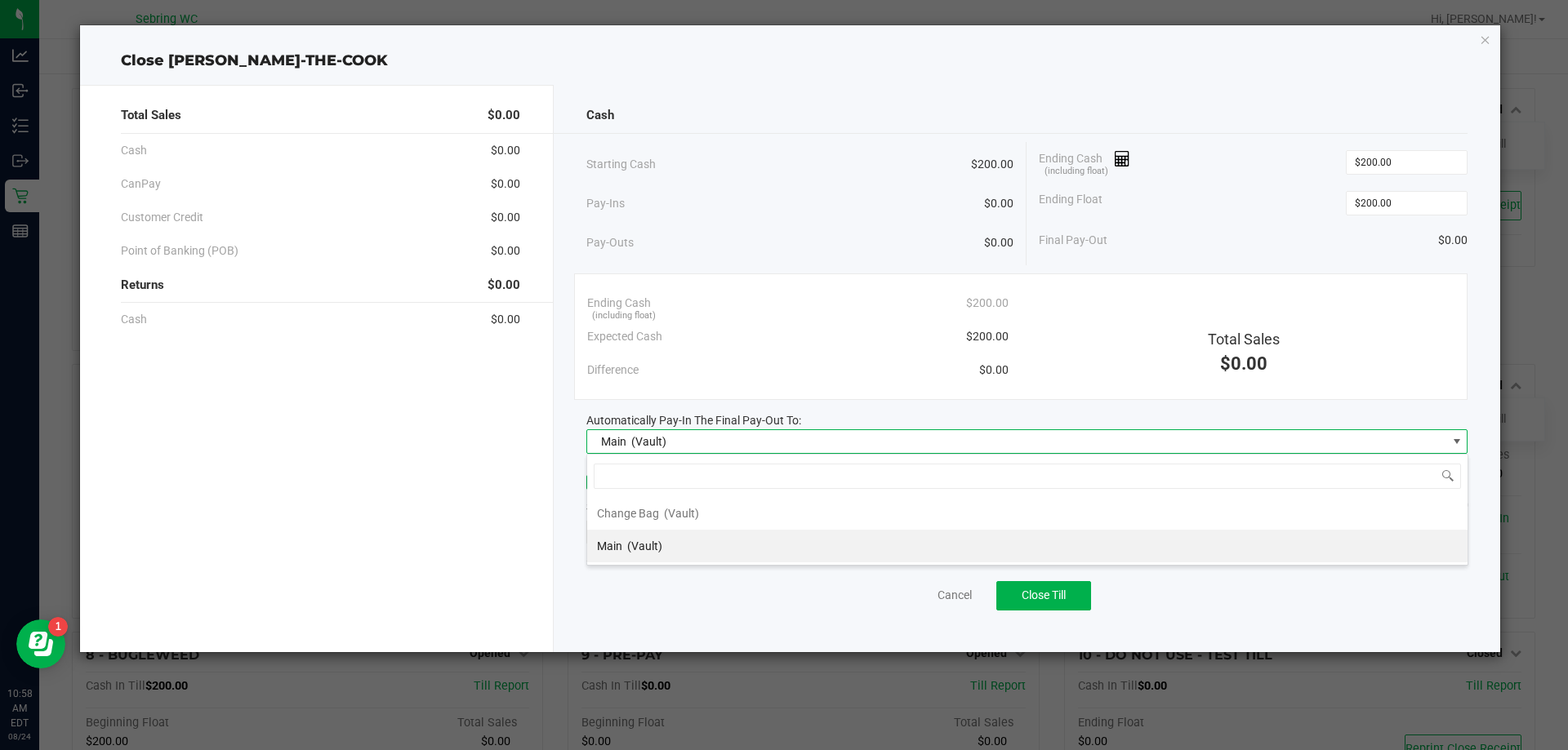
click at [658, 547] on span "(Vault)" at bounding box center [645, 546] width 35 height 13
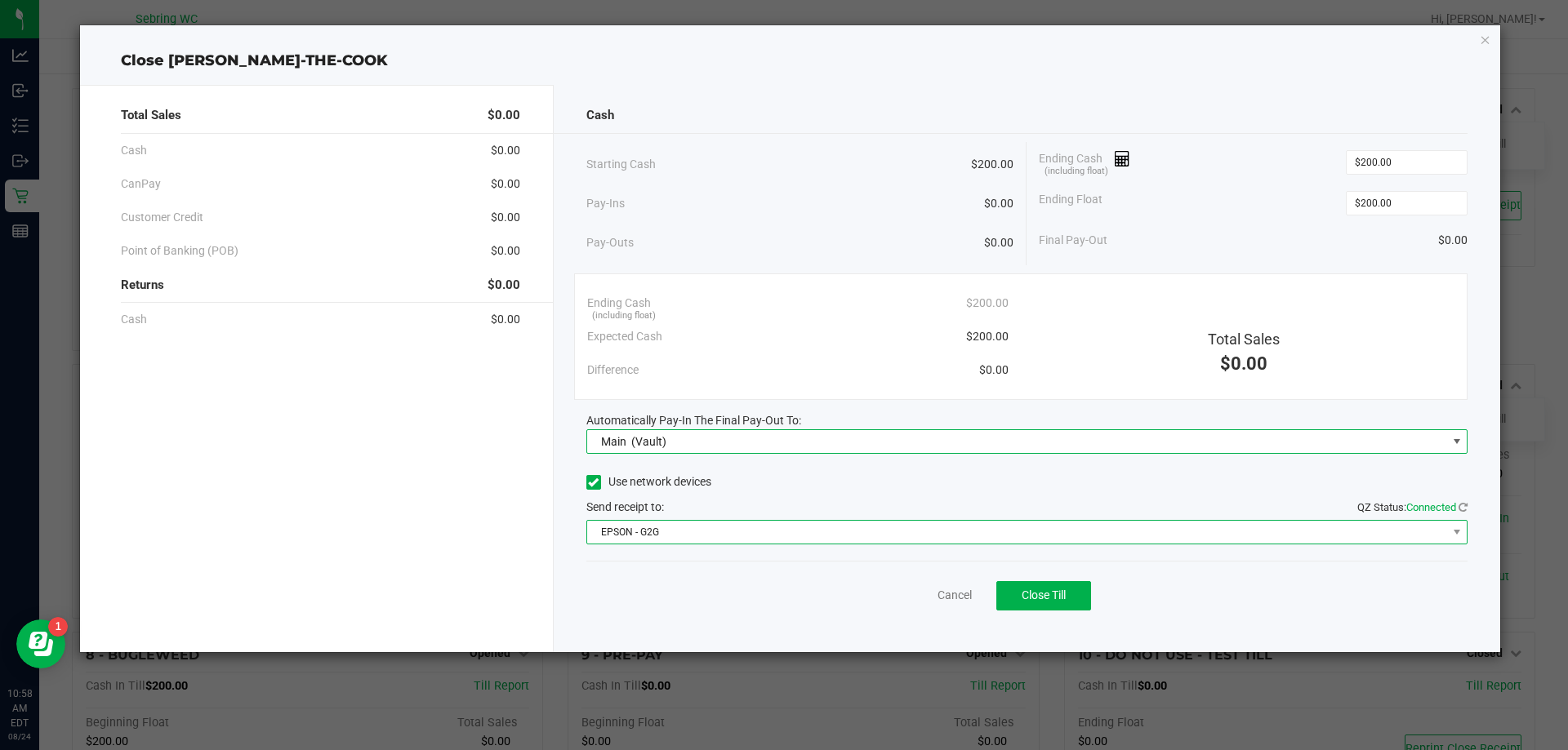
click at [639, 527] on span "EPSON - G2G" at bounding box center [1017, 532] width 860 height 23
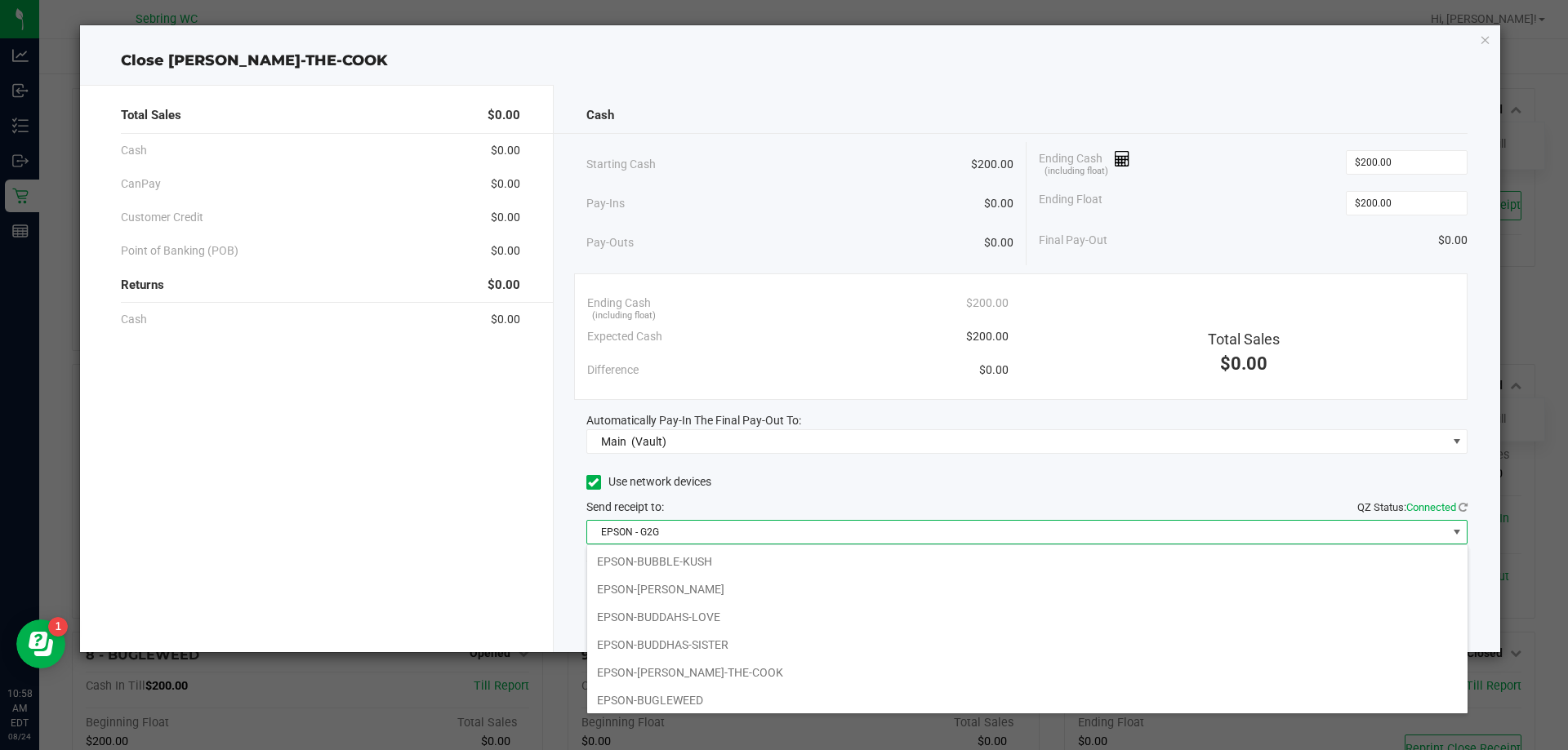
scroll to position [31, 0]
click at [718, 564] on li "EPSON-BUBBLE-KUSH" at bounding box center [1028, 558] width 881 height 28
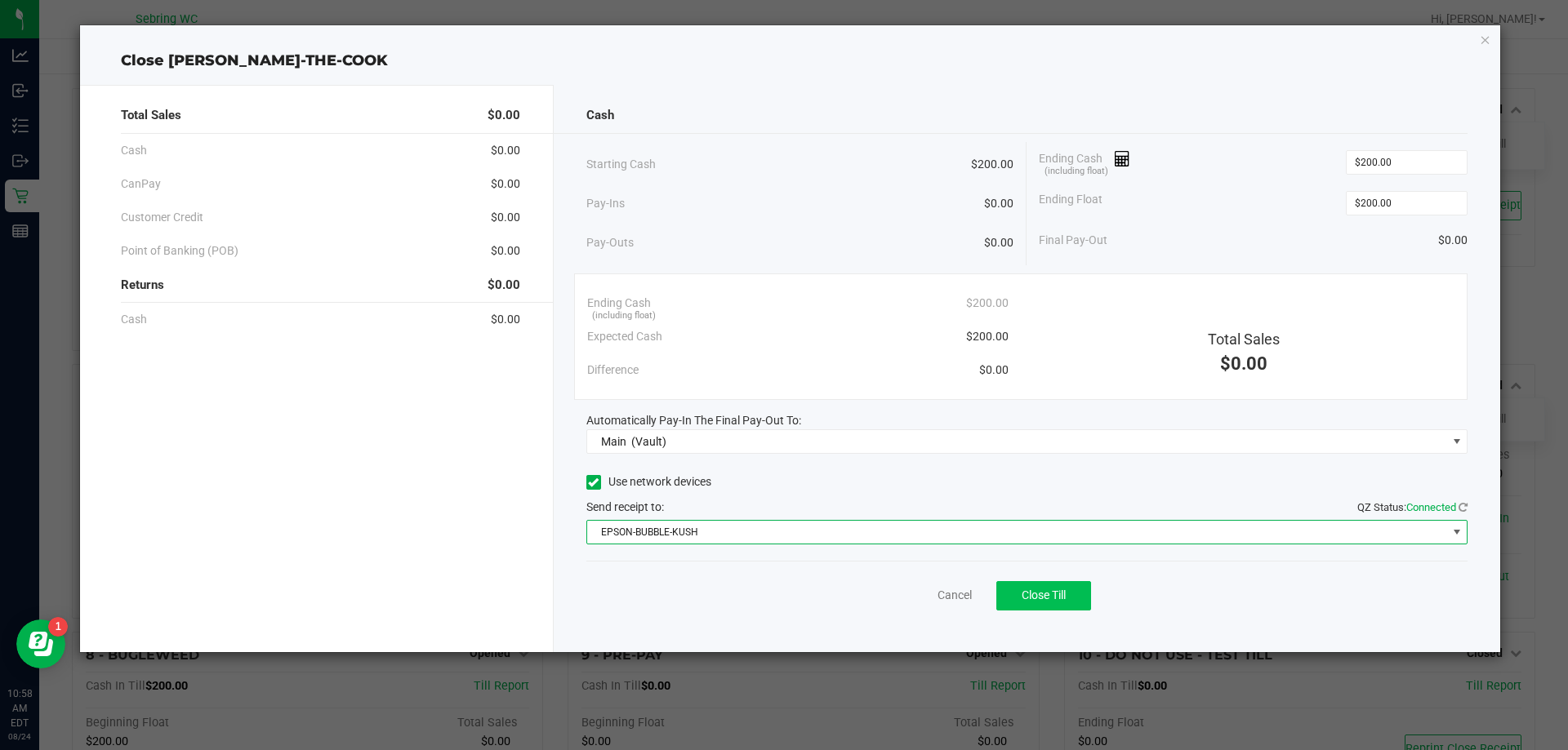
click at [1026, 602] on button "Close Till" at bounding box center [1043, 595] width 95 height 29
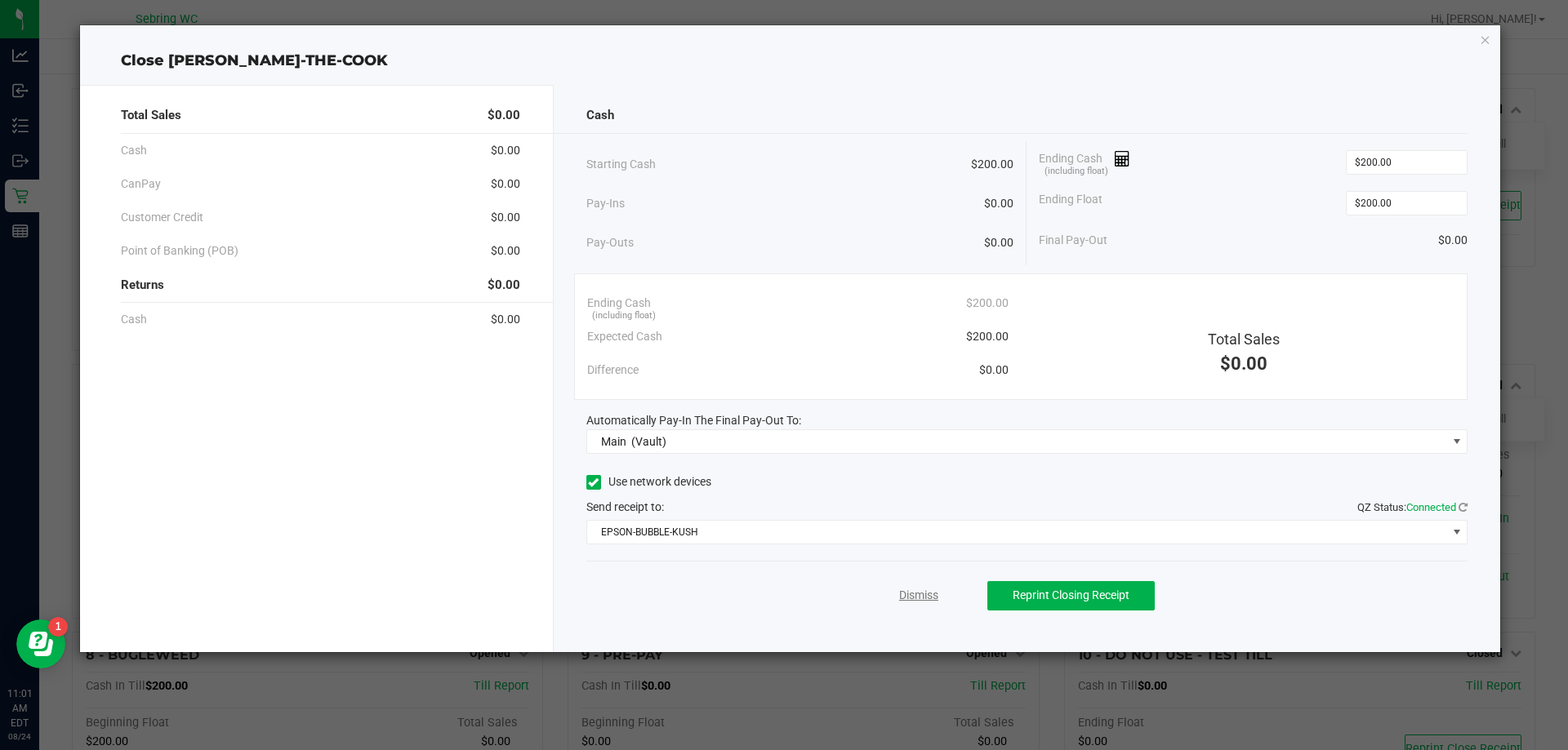
click at [901, 592] on link "Dismiss" at bounding box center [918, 595] width 39 height 17
